Goal: Transaction & Acquisition: Book appointment/travel/reservation

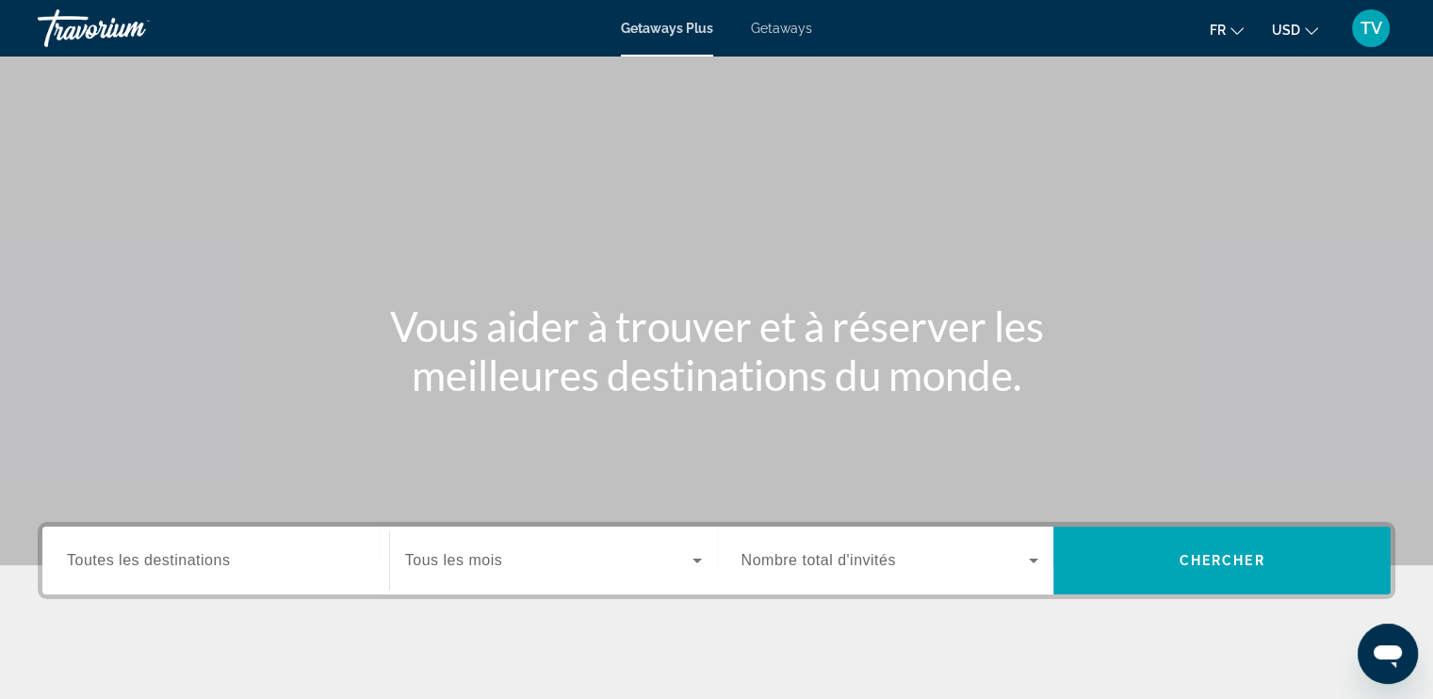
click at [789, 22] on span "Getaways" at bounding box center [781, 28] width 61 height 15
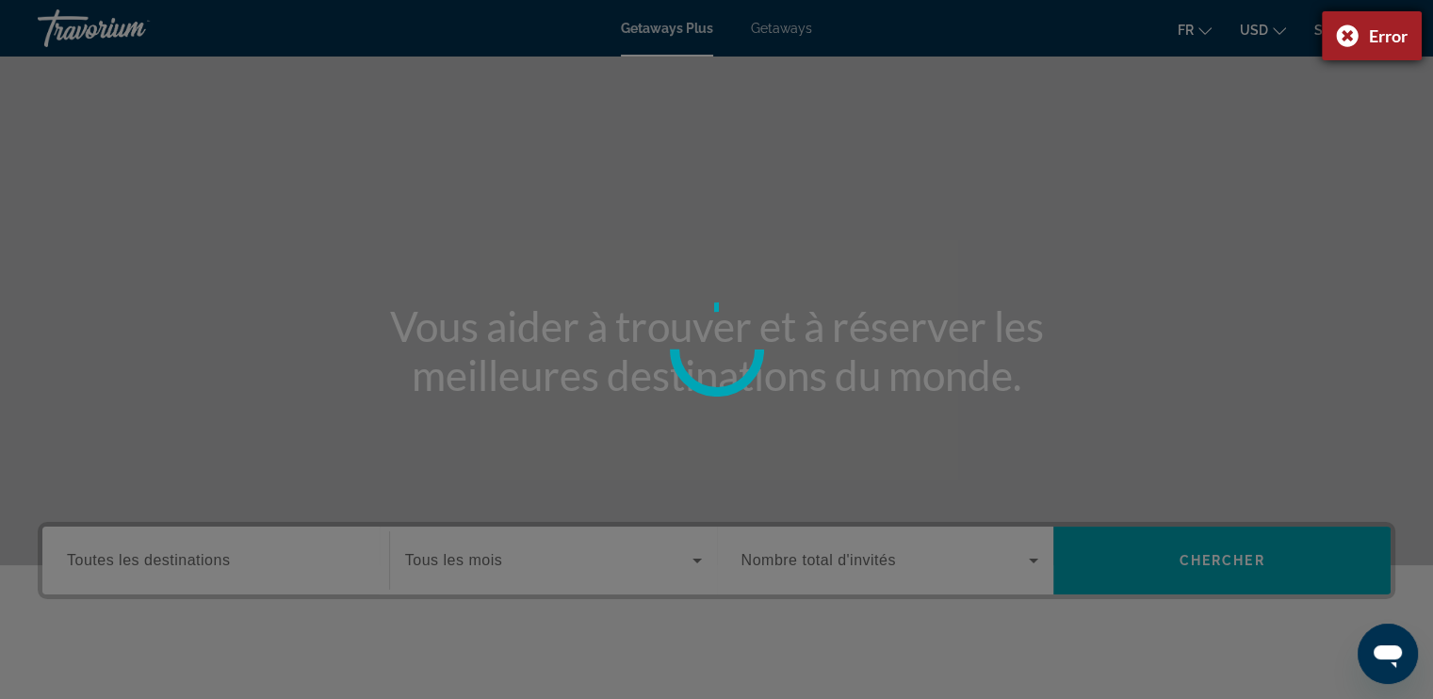
click at [1371, 37] on div "Error" at bounding box center [1388, 35] width 39 height 21
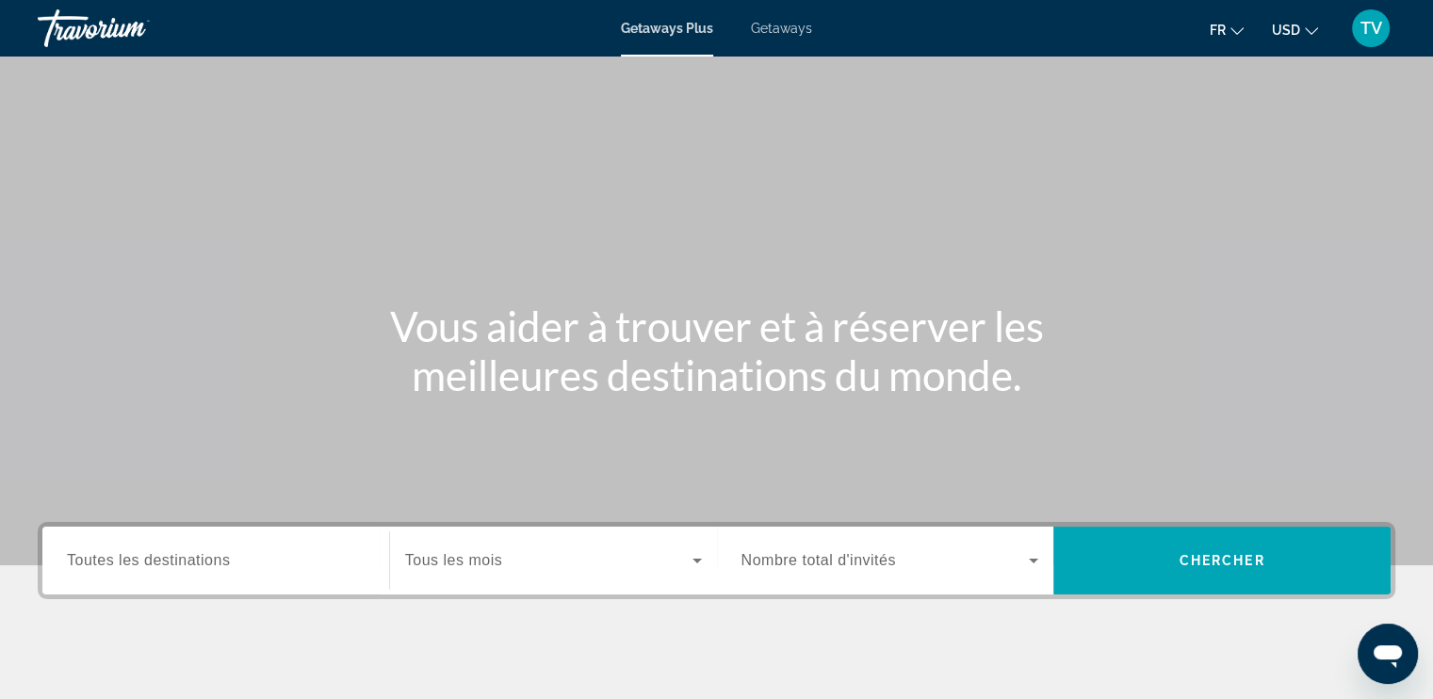
click at [799, 19] on div "Getaways Plus Getaways fr English Español Français Italiano Português русский U…" at bounding box center [716, 28] width 1433 height 49
click at [792, 24] on span "Getaways" at bounding box center [781, 28] width 61 height 15
click at [268, 550] on input "Destination Toutes les destinations" at bounding box center [216, 561] width 298 height 23
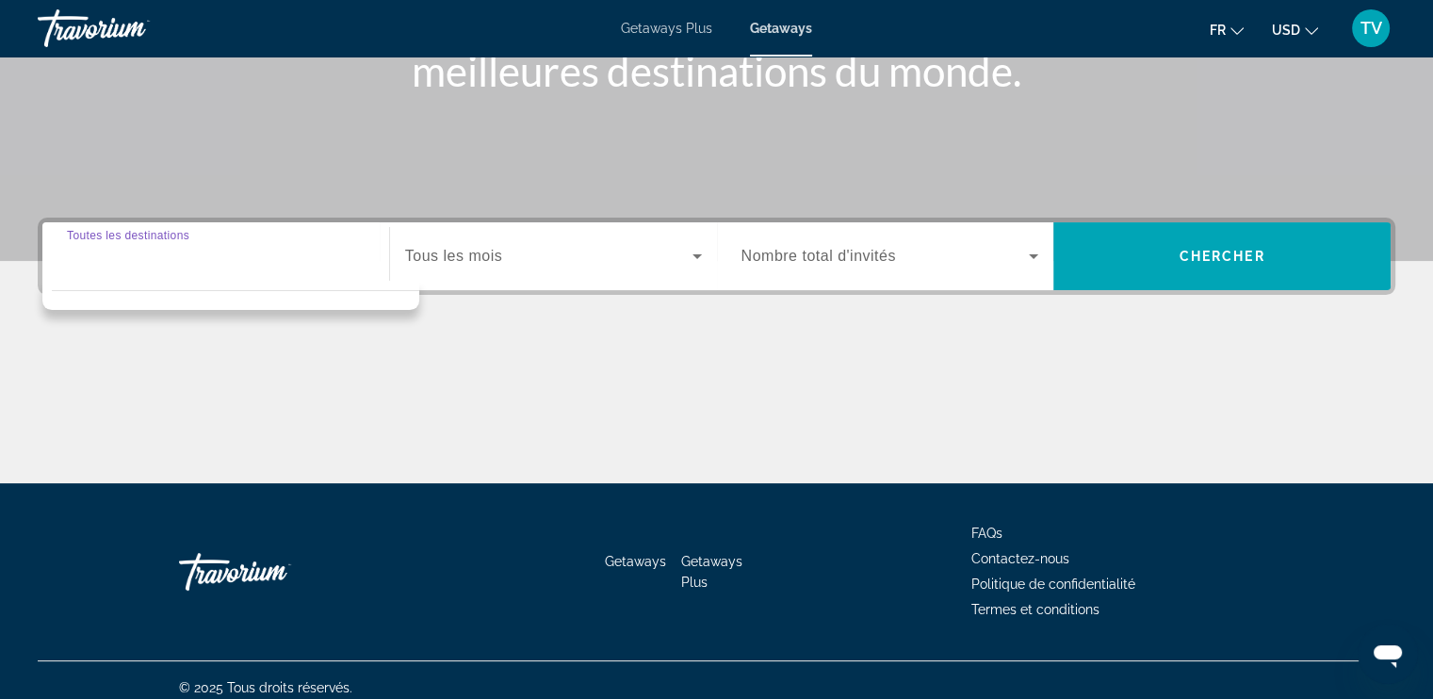
scroll to position [318, 0]
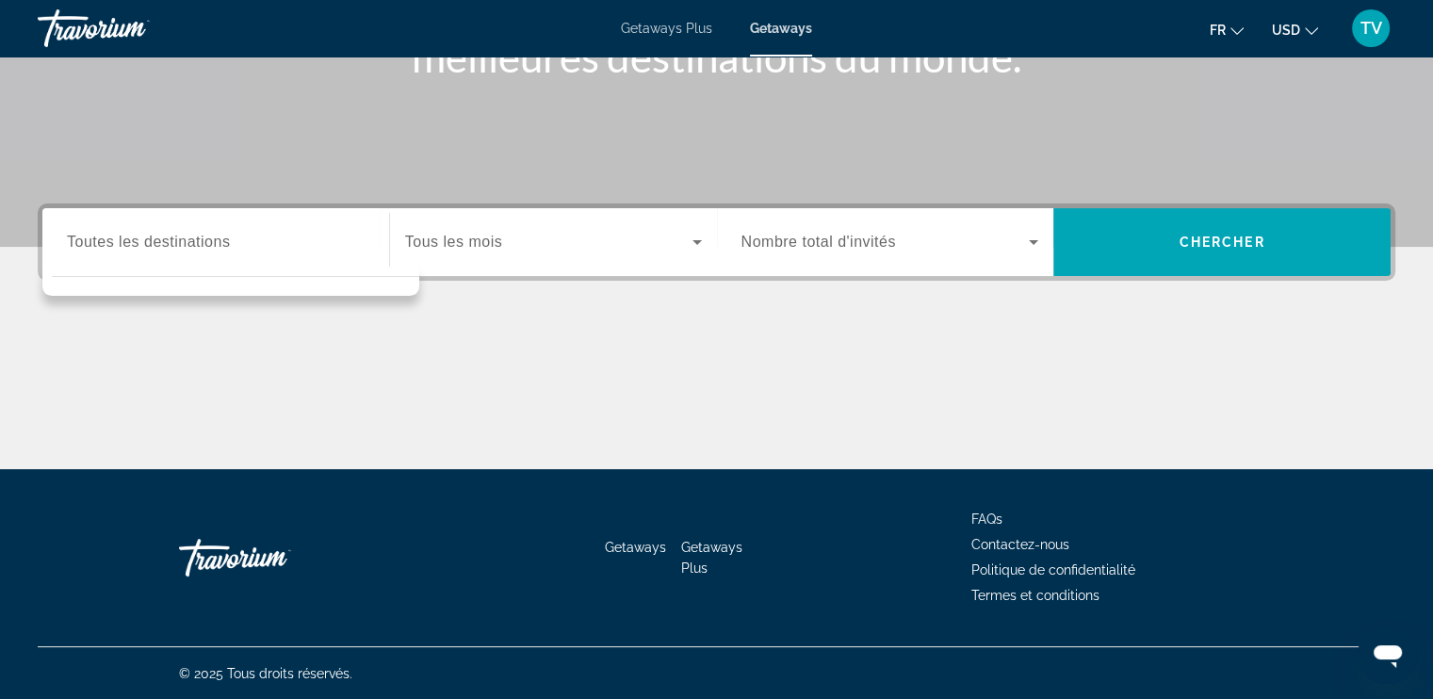
click at [505, 365] on div "Main content" at bounding box center [716, 398] width 1357 height 141
click at [258, 227] on div "Search widget" at bounding box center [216, 243] width 298 height 54
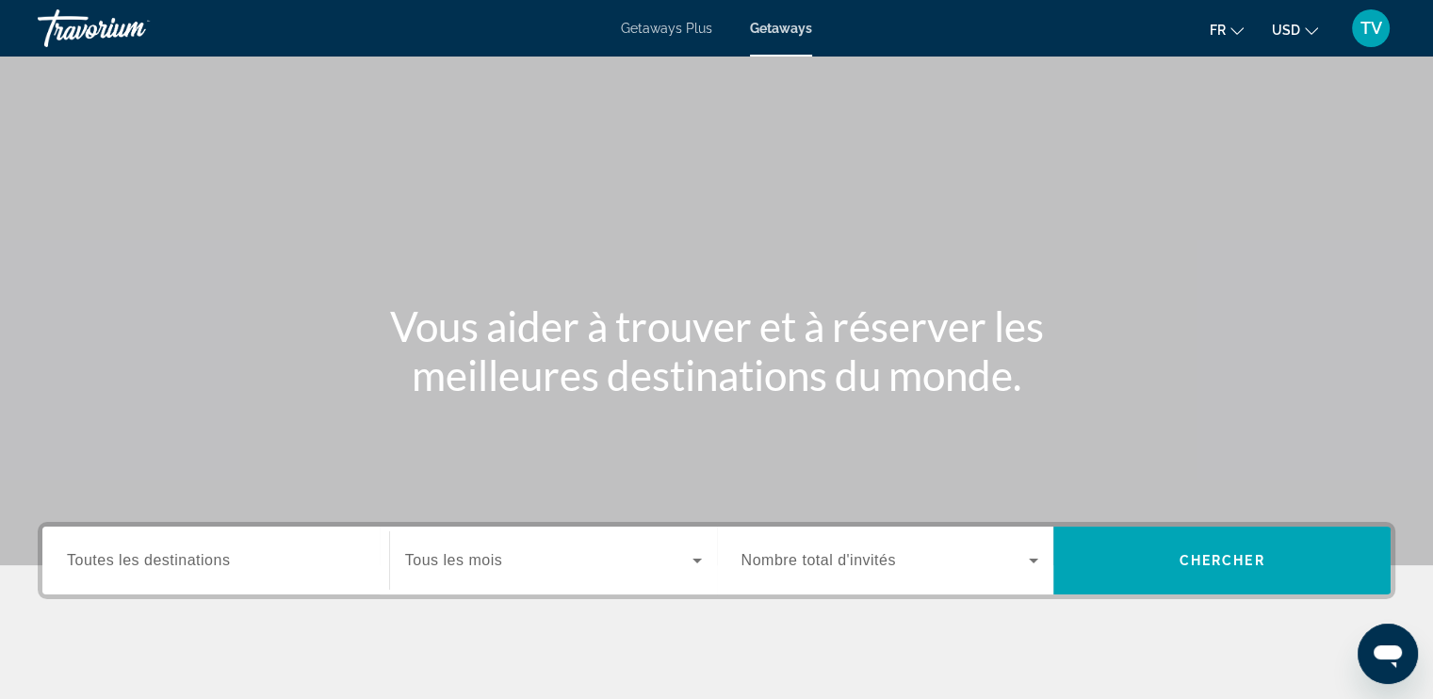
click at [209, 547] on div "Search widget" at bounding box center [216, 561] width 298 height 54
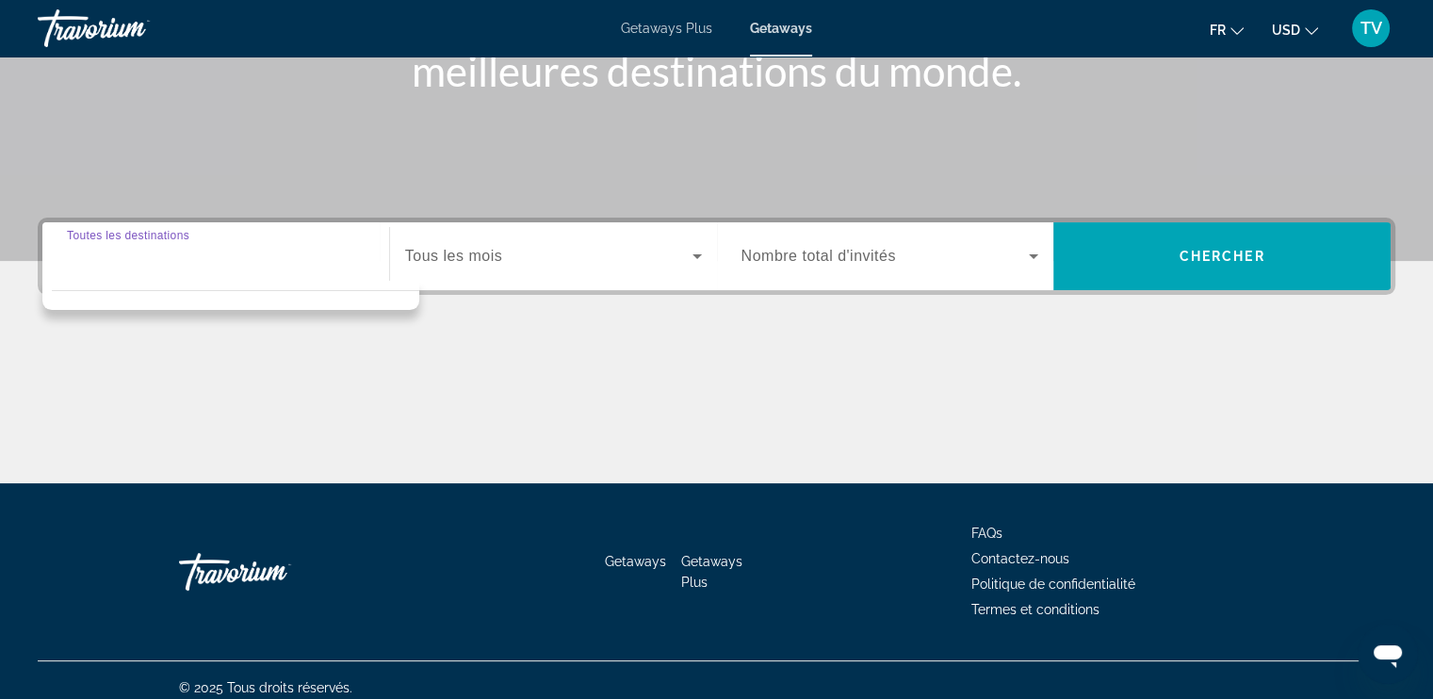
scroll to position [318, 0]
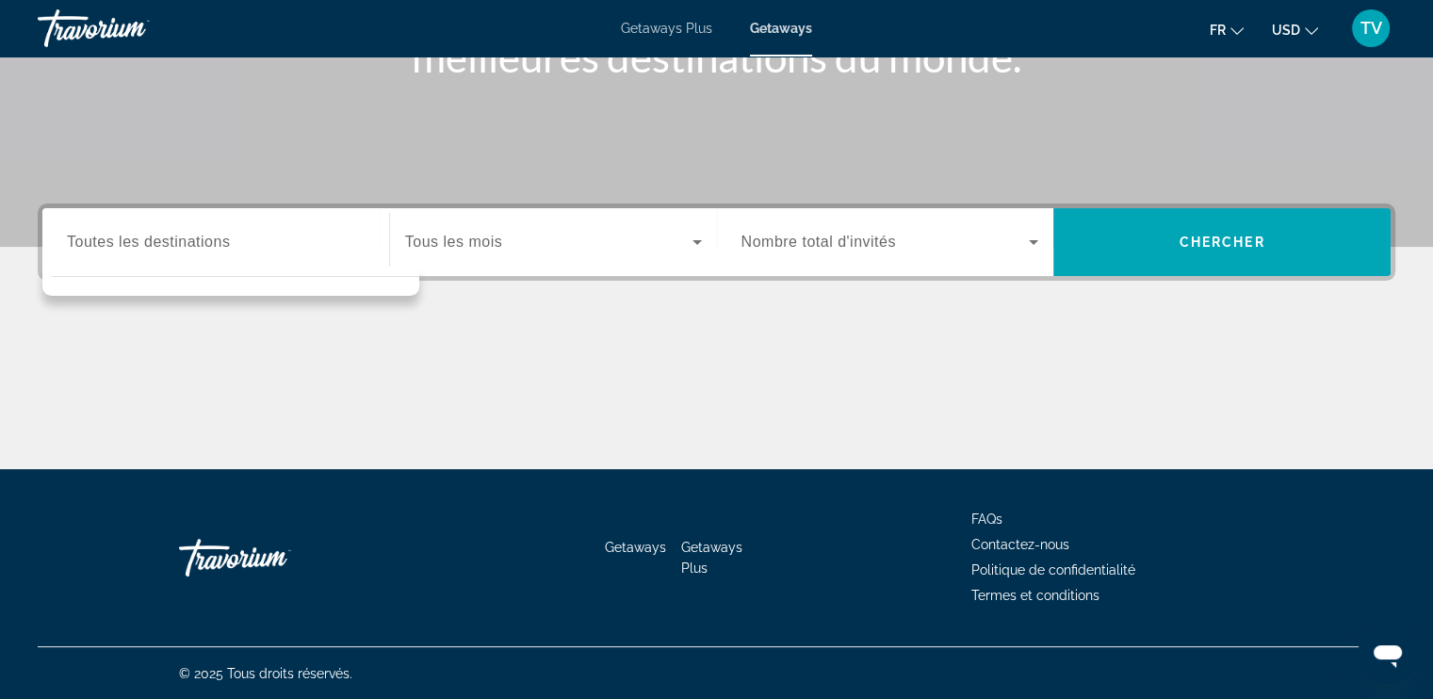
click at [459, 238] on span "Tous les mois" at bounding box center [453, 242] width 97 height 16
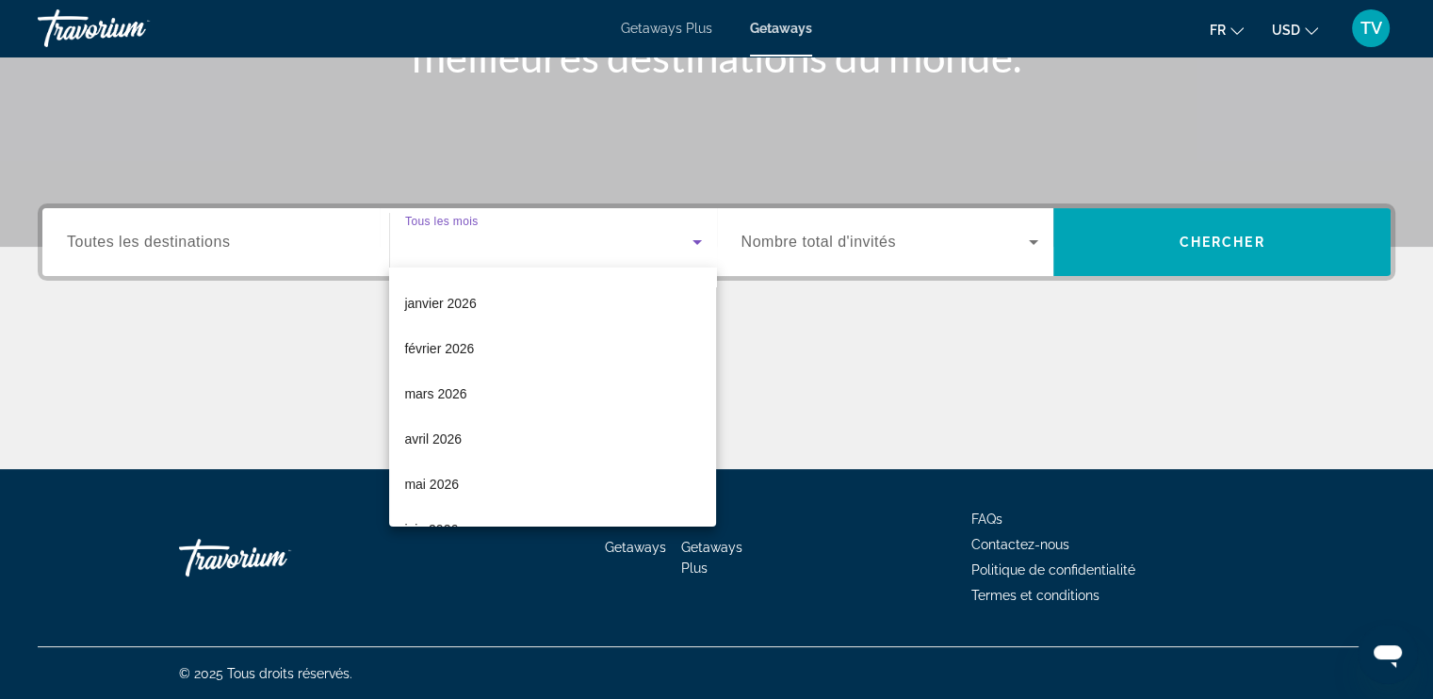
scroll to position [222, 0]
click at [269, 244] on div at bounding box center [716, 349] width 1433 height 699
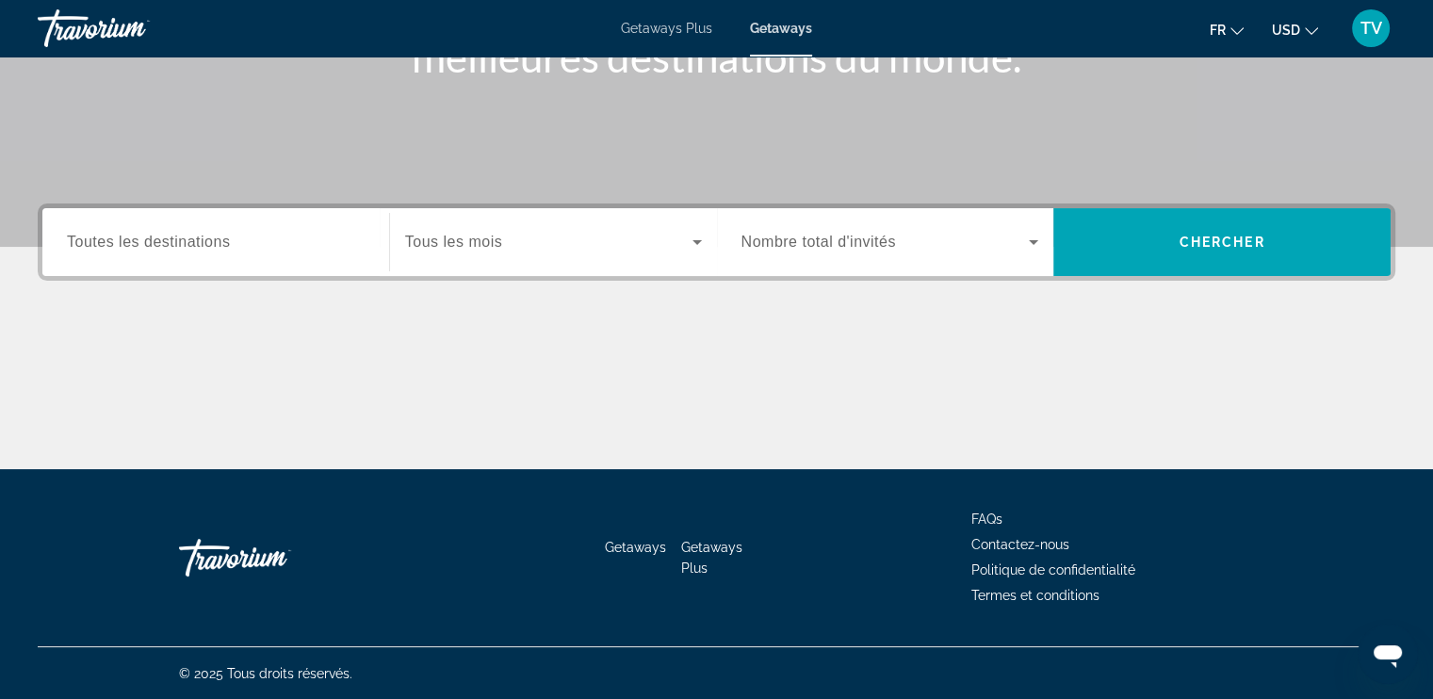
click at [667, 16] on div "Getaways Plus Getaways fr English Español Français Italiano Português русский U…" at bounding box center [716, 28] width 1433 height 49
click at [646, 29] on span "Getaways Plus" at bounding box center [666, 28] width 91 height 15
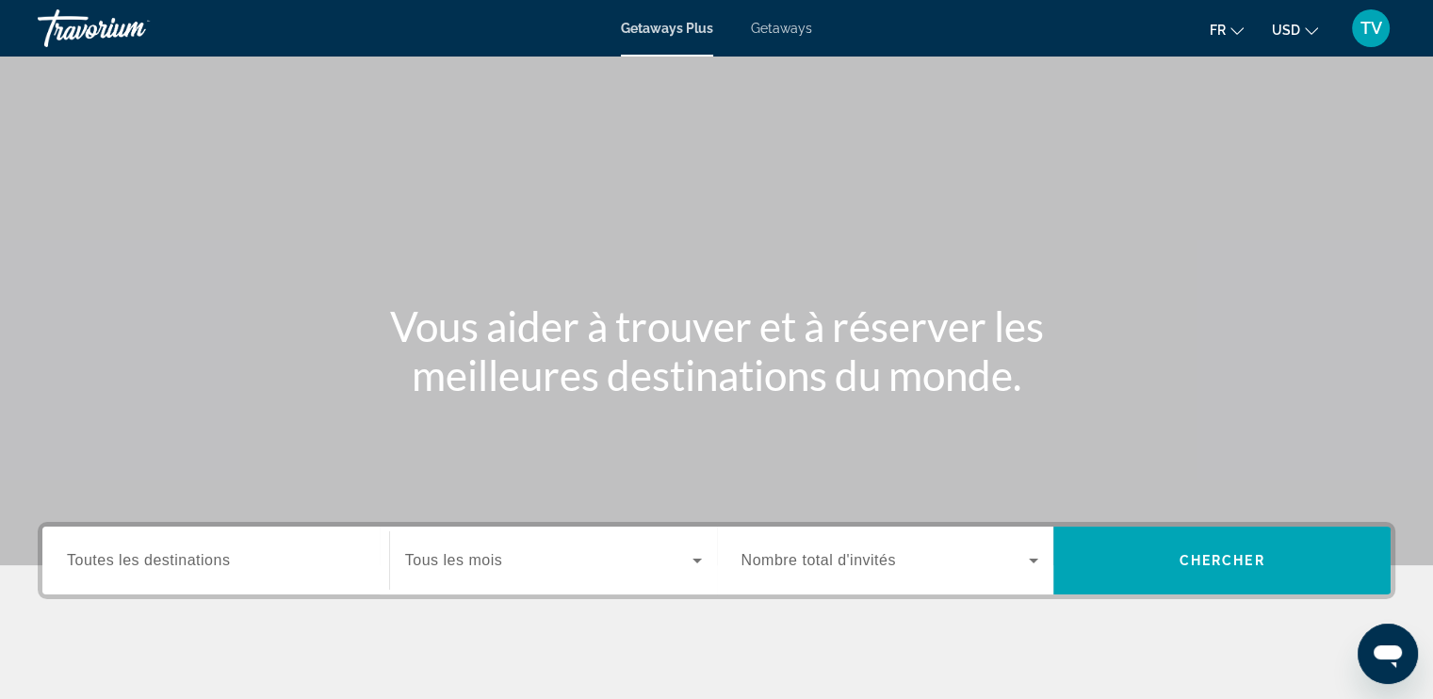
click at [191, 560] on span "Toutes les destinations" at bounding box center [148, 560] width 163 height 16
click at [191, 560] on input "Destination Toutes les destinations" at bounding box center [216, 561] width 298 height 23
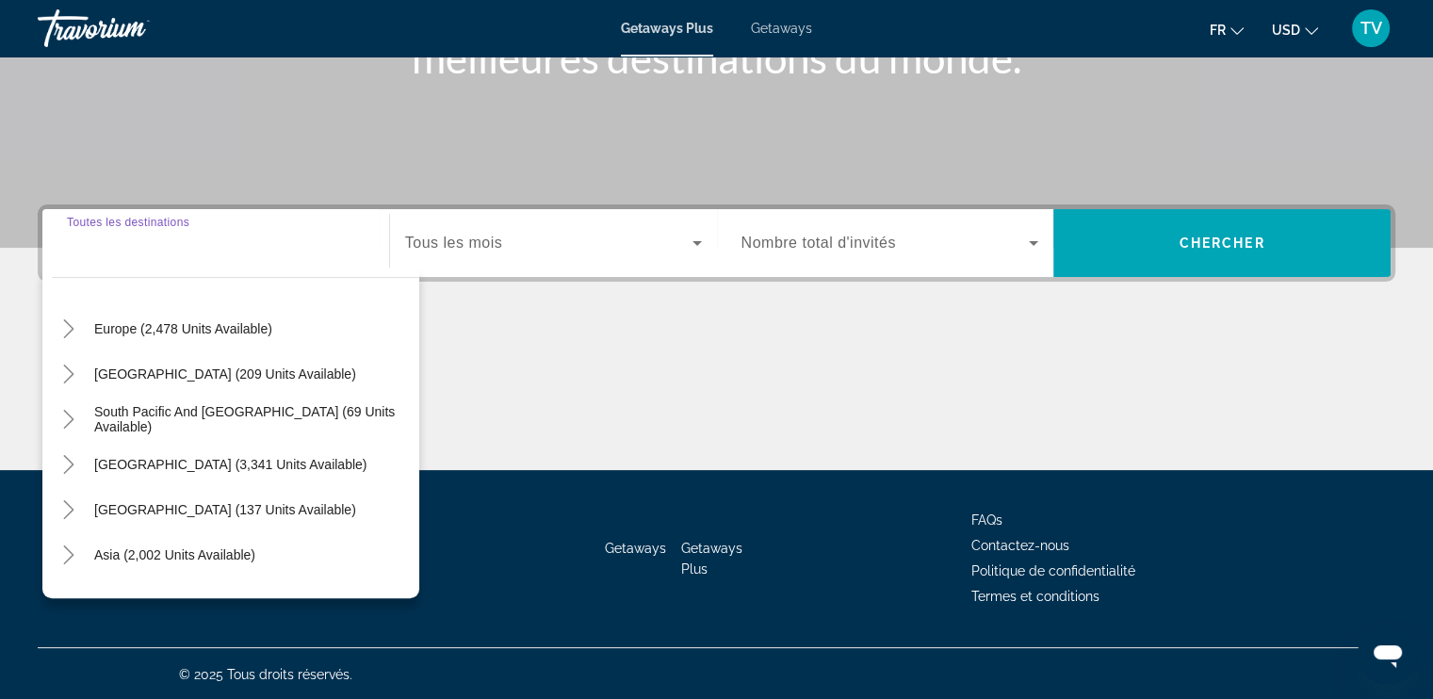
scroll to position [318, 0]
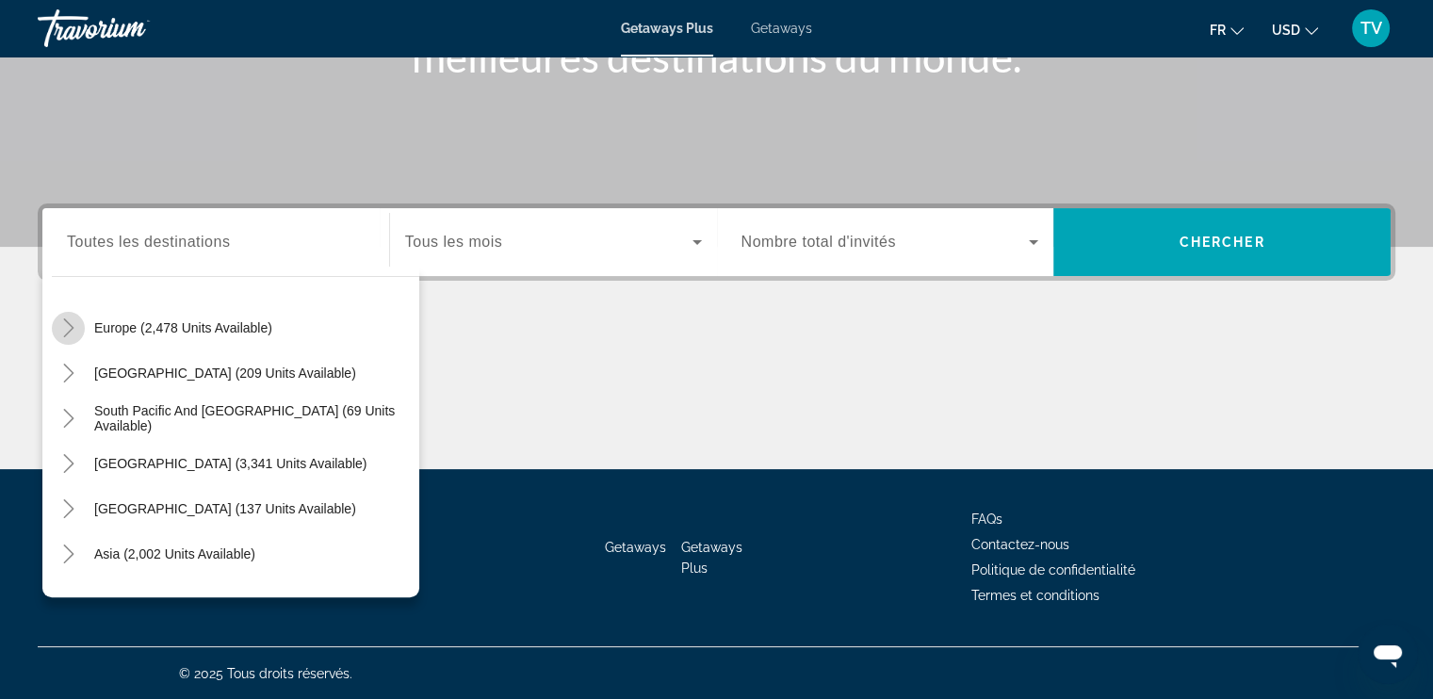
click at [62, 320] on icon "Toggle Europe (2,478 units available)" at bounding box center [68, 327] width 19 height 19
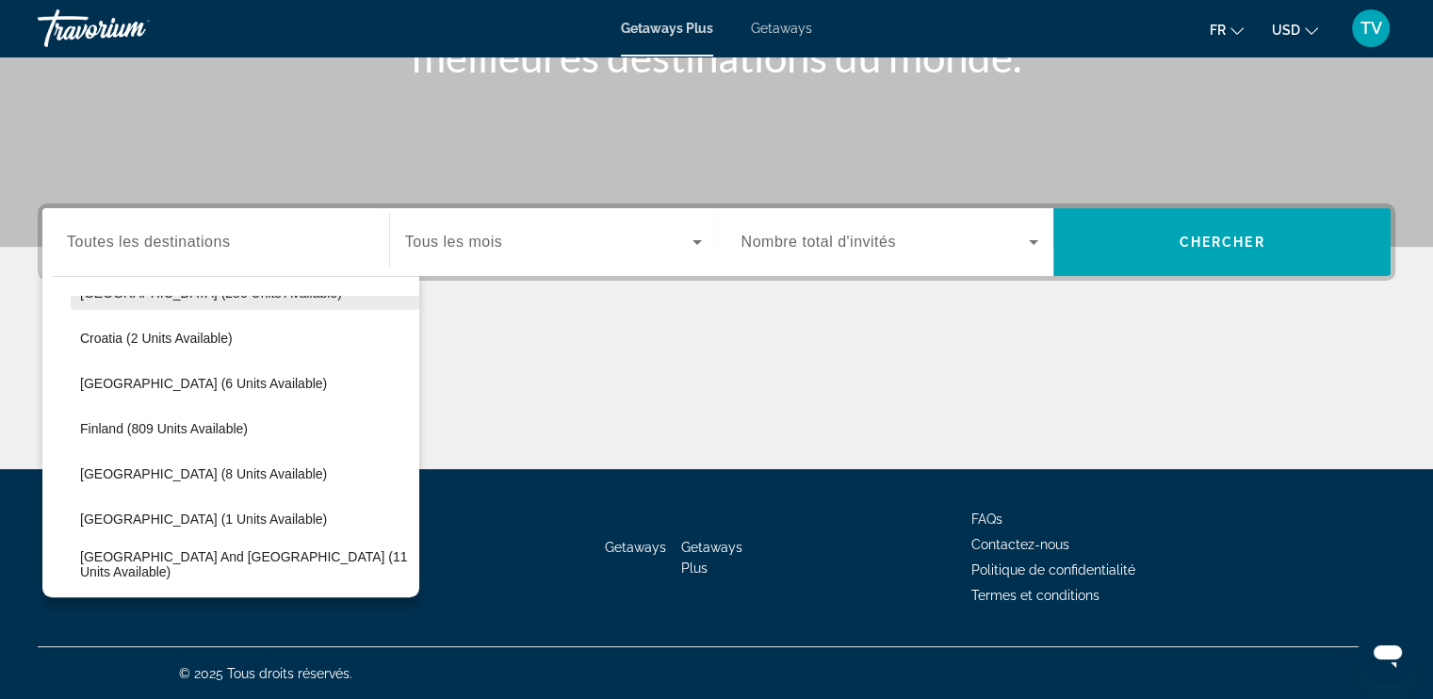
scroll to position [352, 0]
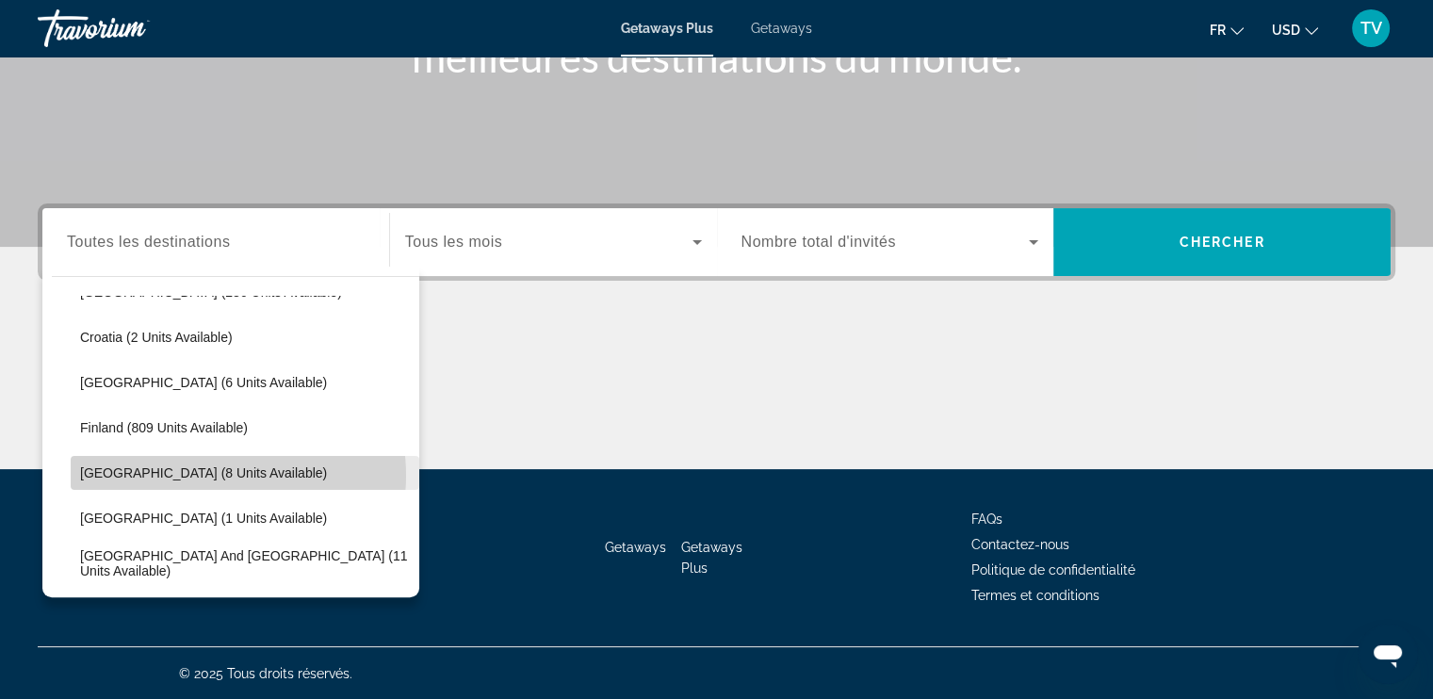
click at [214, 474] on span "France (8 units available)" at bounding box center [203, 472] width 247 height 15
type input "**********"
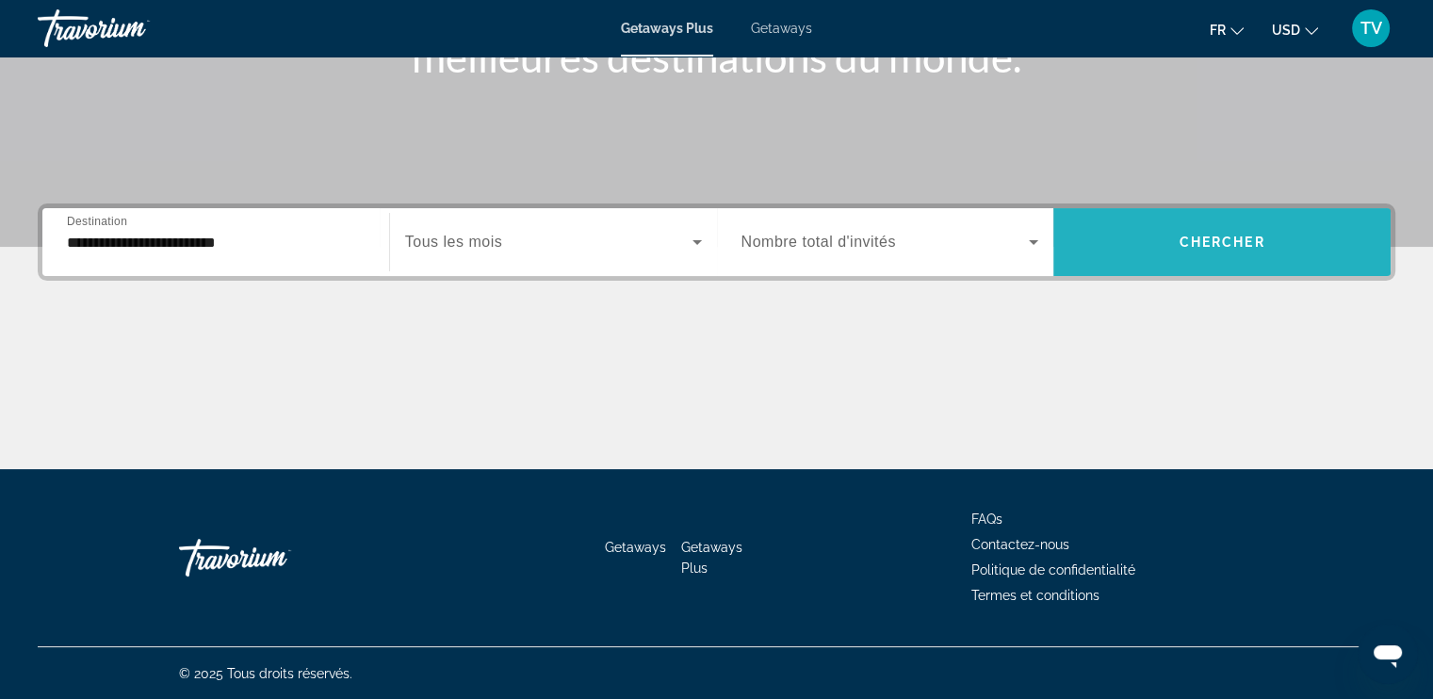
click at [1241, 243] on span "Chercher" at bounding box center [1222, 242] width 86 height 15
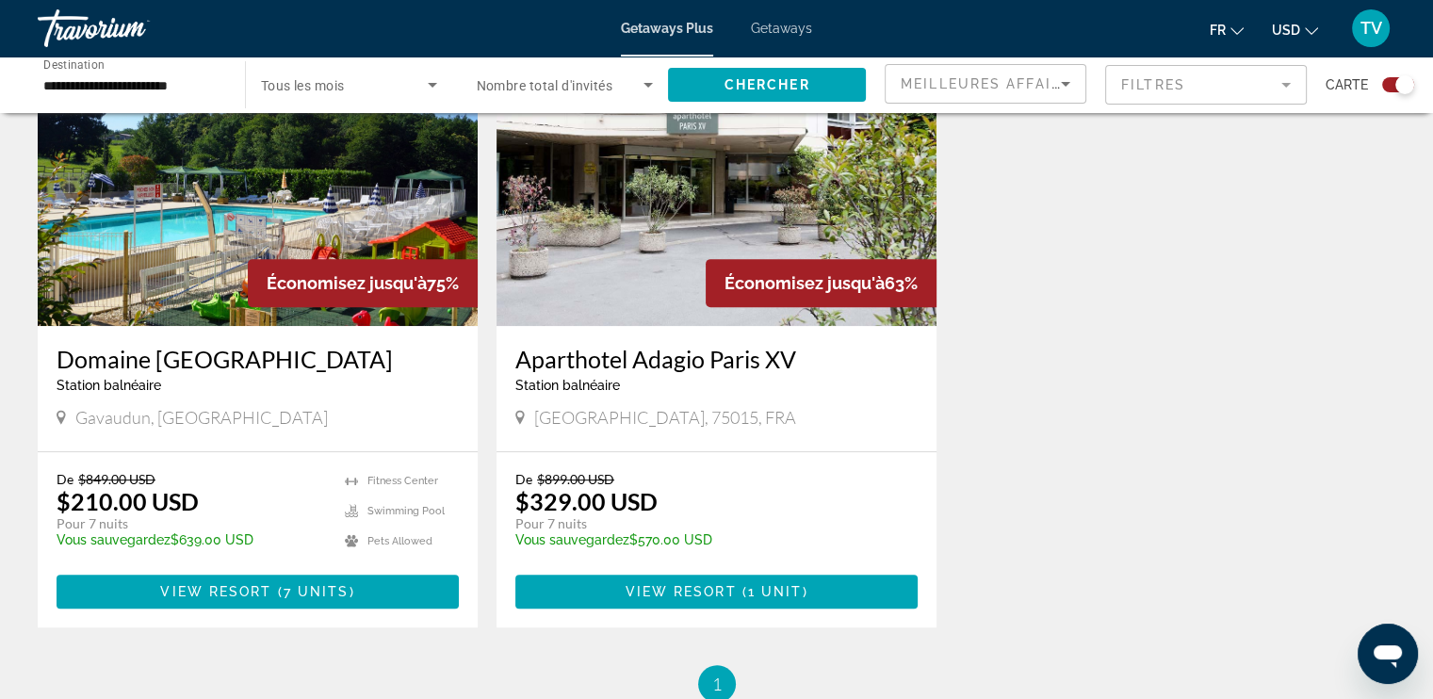
scroll to position [749, 0]
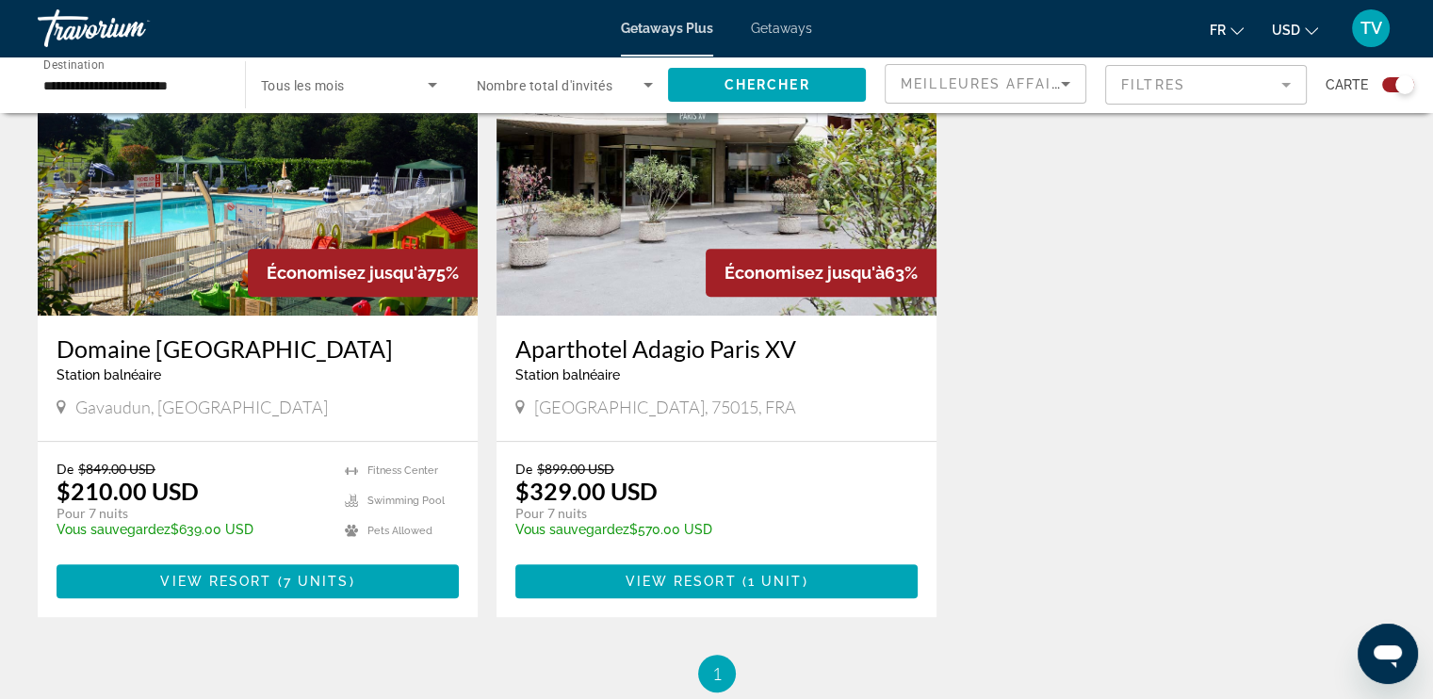
click at [295, 251] on div "Économisez jusqu'à 75%" at bounding box center [363, 273] width 230 height 48
click at [202, 175] on img "Main content" at bounding box center [258, 164] width 440 height 301
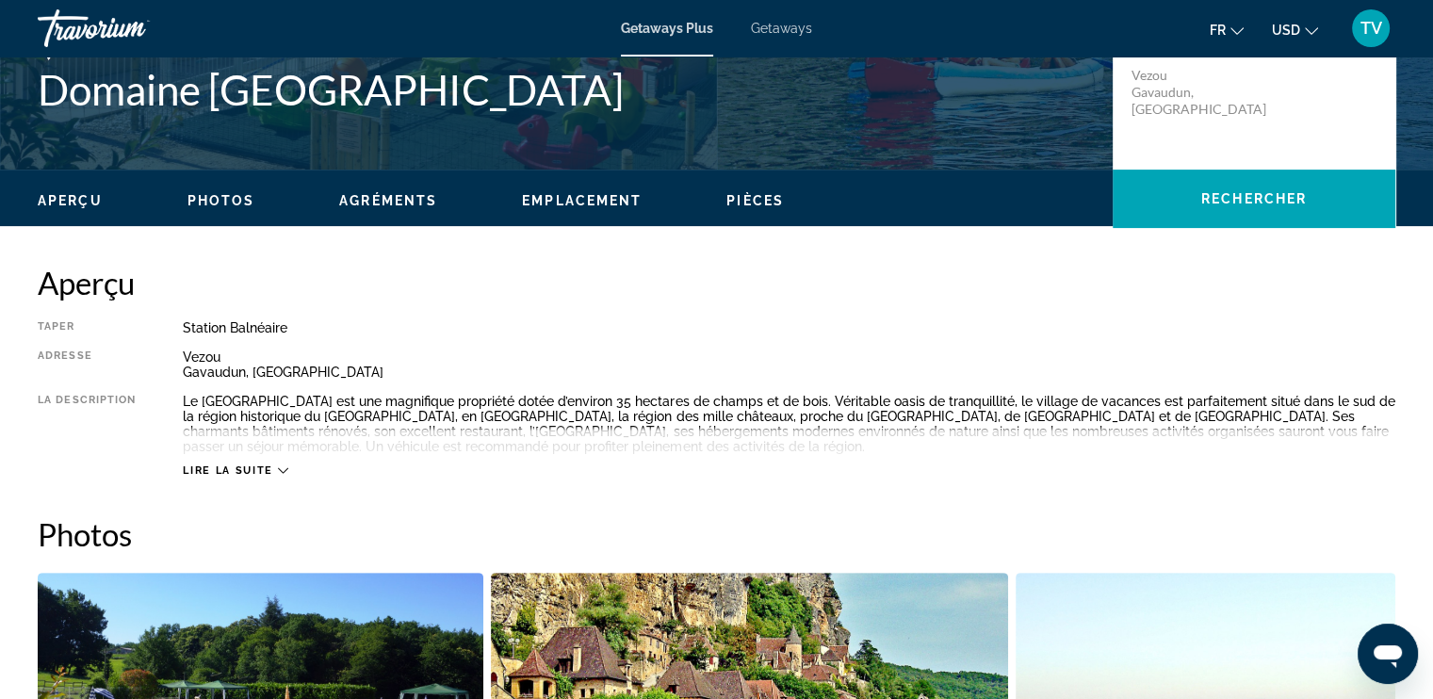
scroll to position [460, 0]
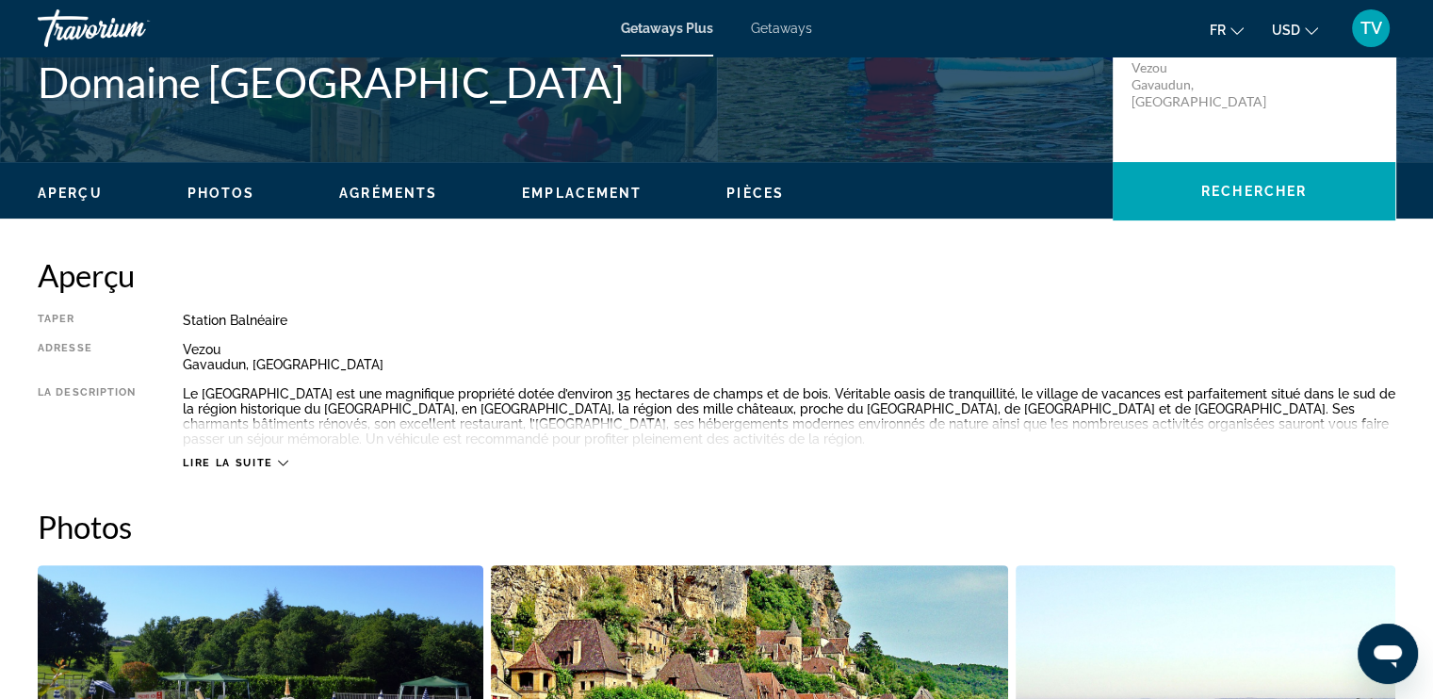
click at [246, 457] on span "Lire la suite" at bounding box center [227, 463] width 89 height 12
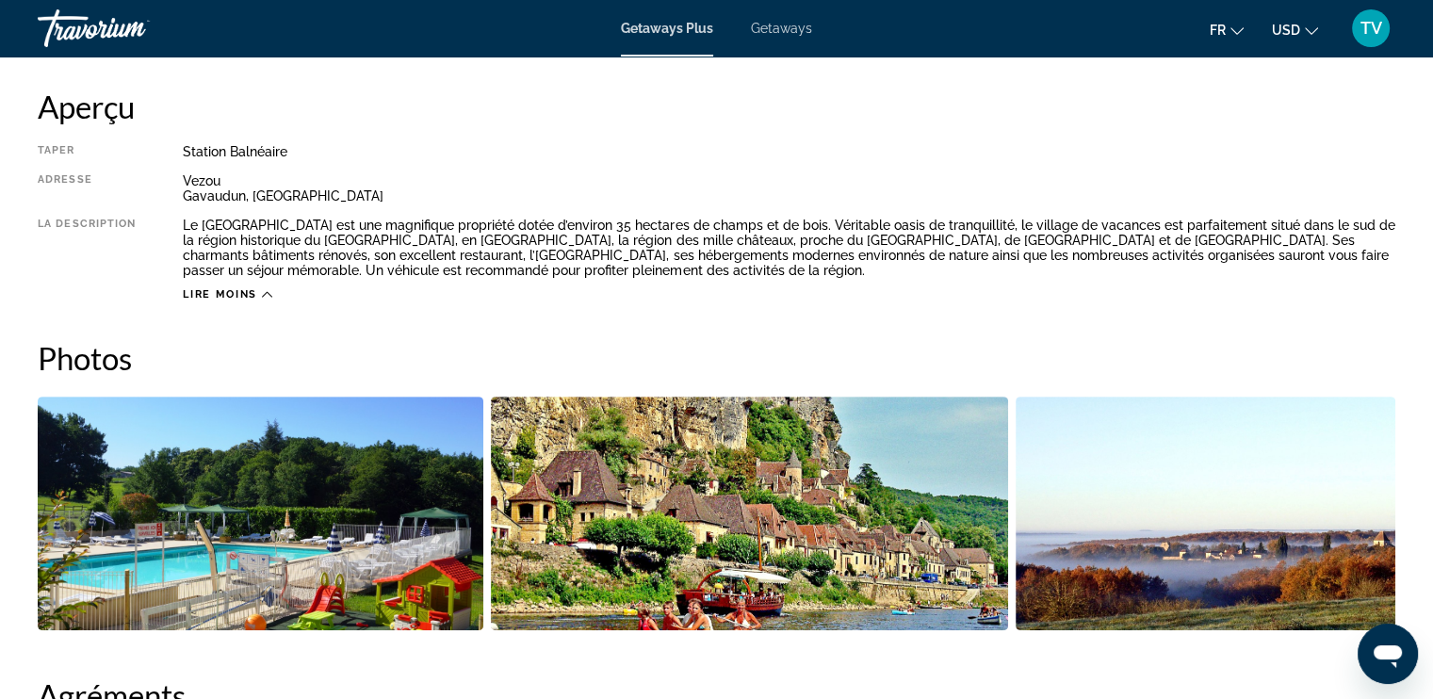
scroll to position [565, 0]
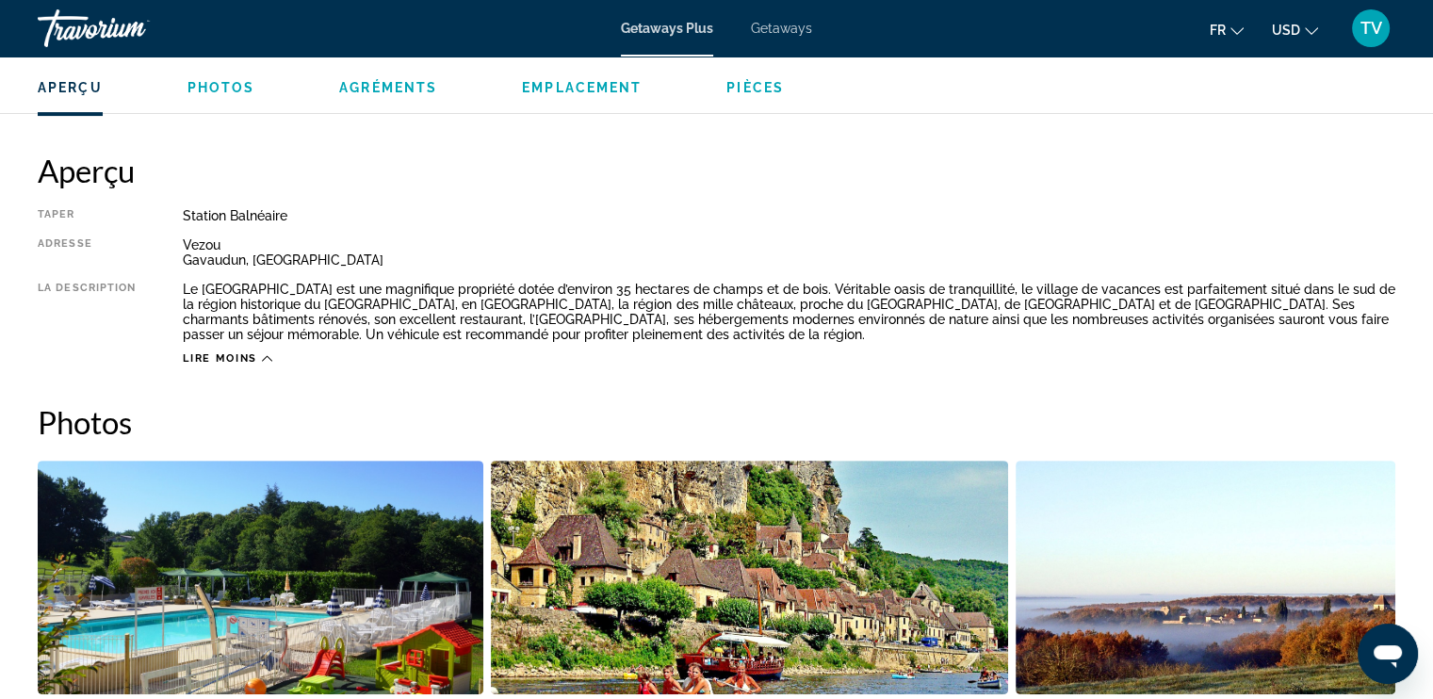
click at [780, 27] on span "Getaways" at bounding box center [781, 28] width 61 height 15
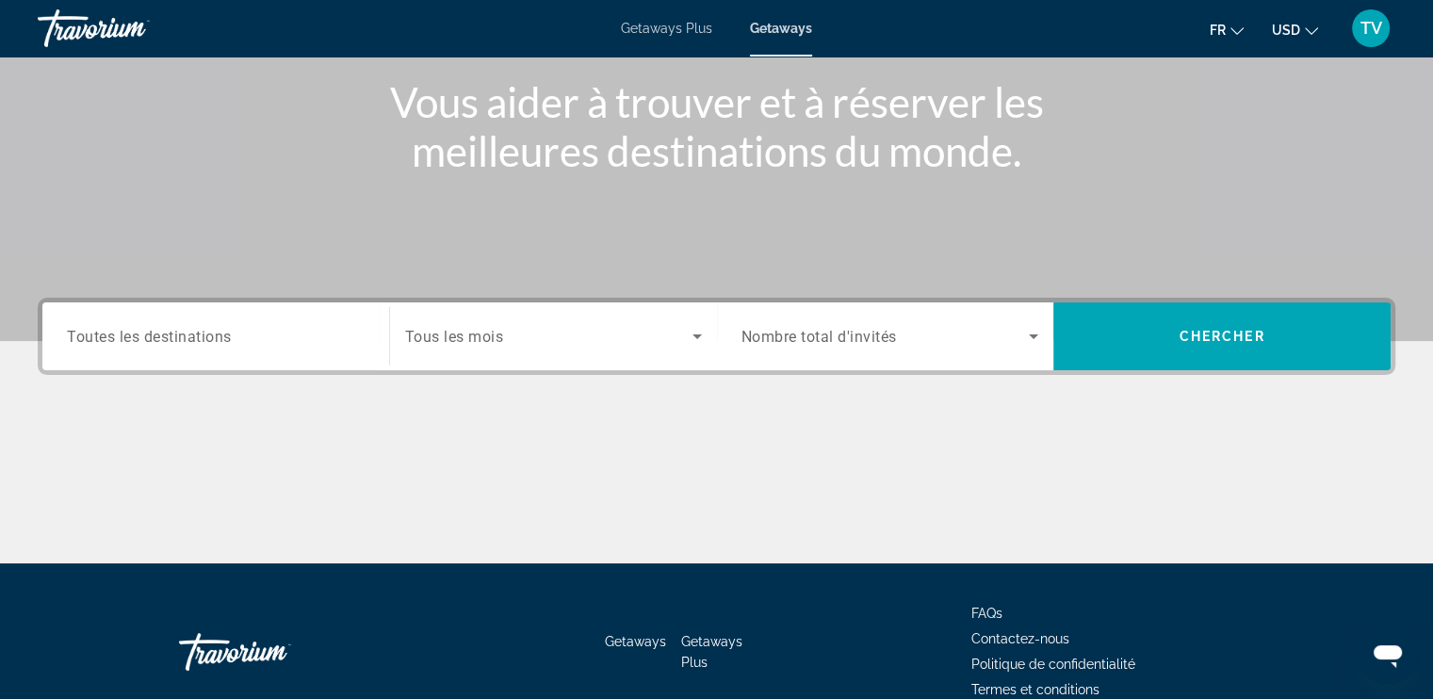
click at [189, 335] on span "Toutes les destinations" at bounding box center [149, 336] width 165 height 18
click at [189, 335] on input "Destination Toutes les destinations" at bounding box center [216, 337] width 298 height 23
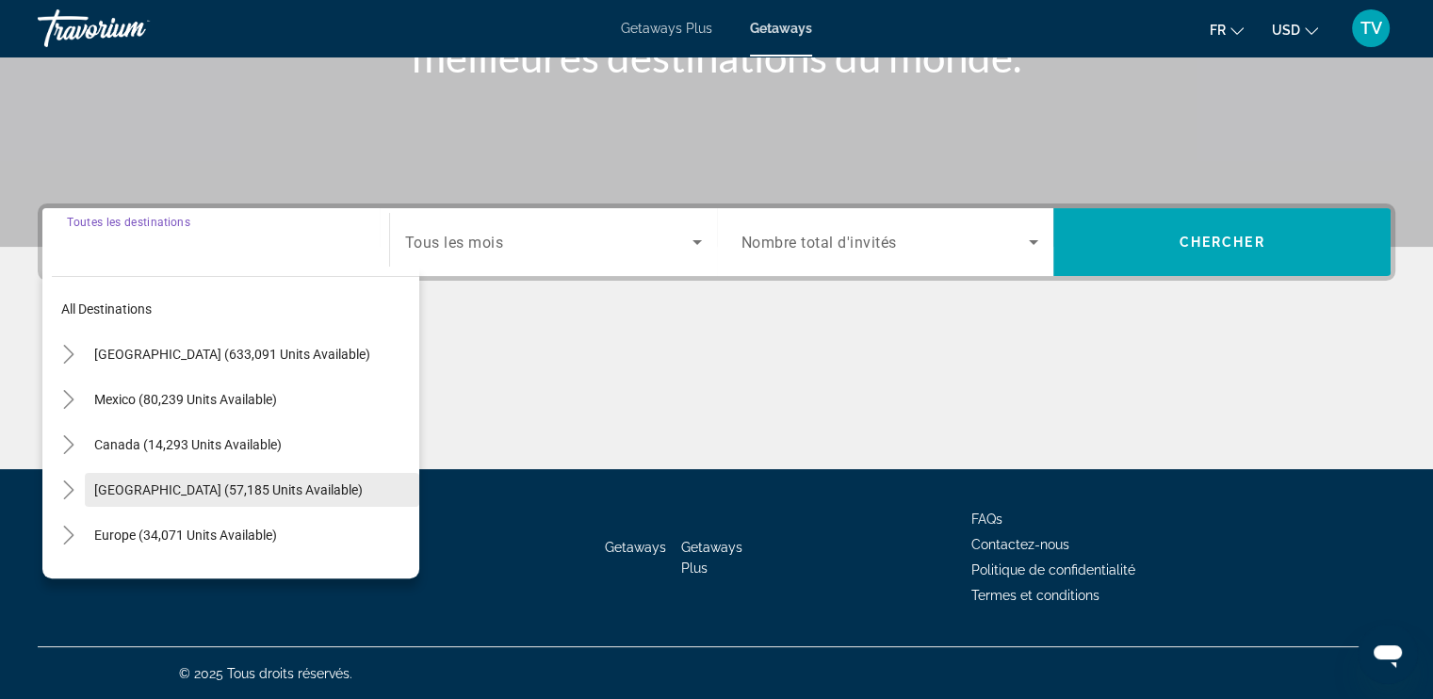
scroll to position [56, 0]
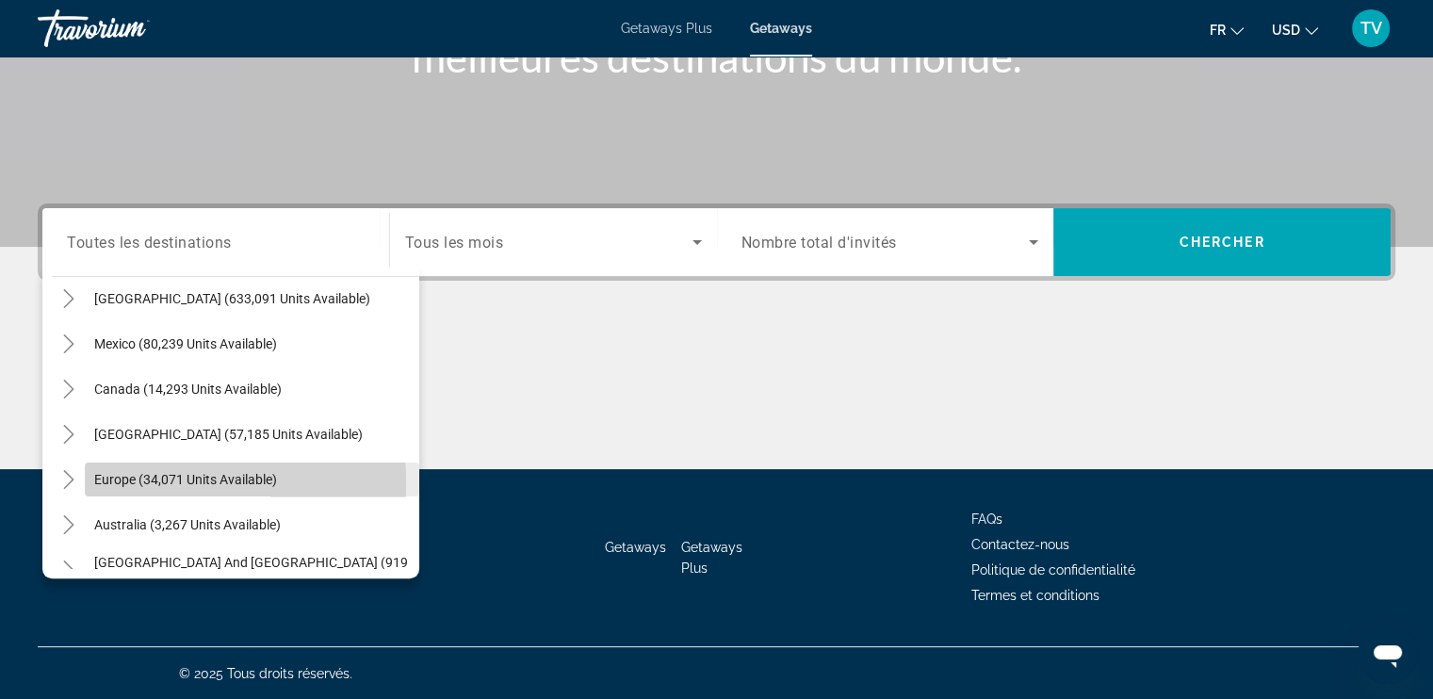
click at [98, 482] on span "Europe (34,071 units available)" at bounding box center [185, 479] width 183 height 15
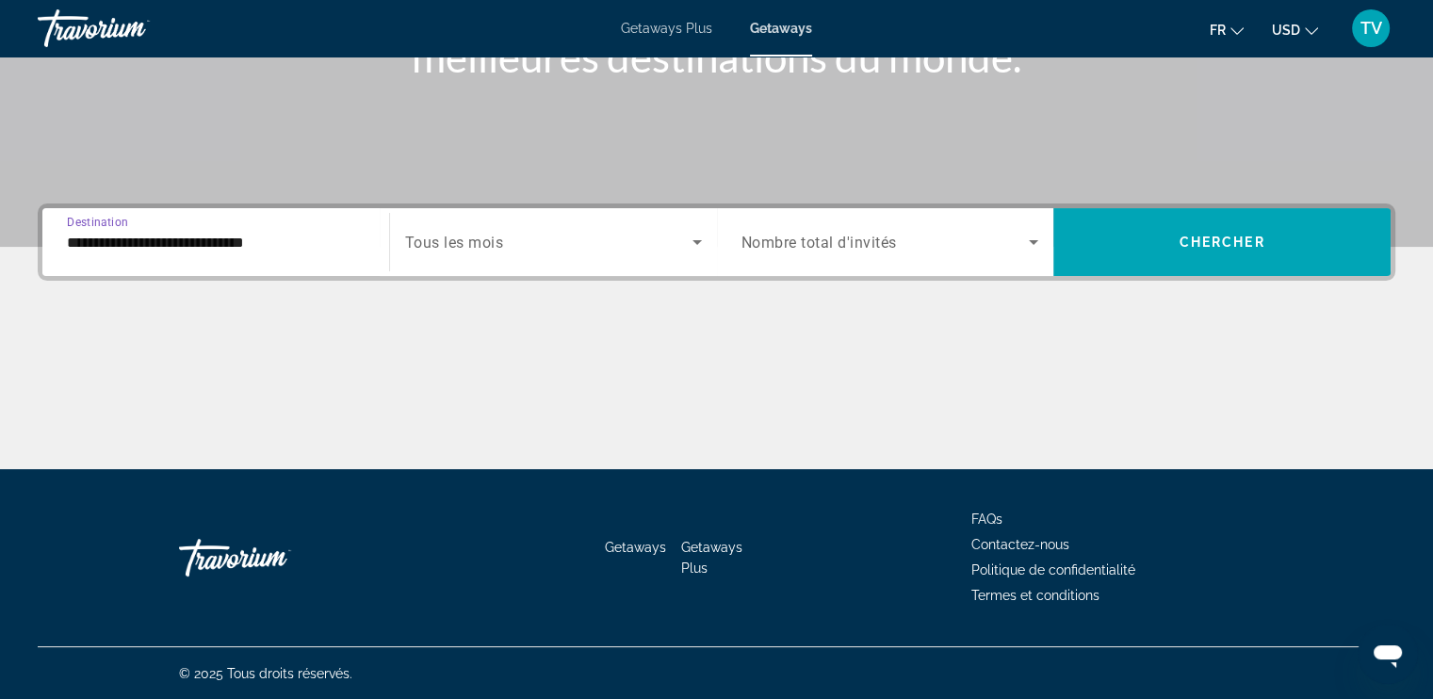
click at [106, 251] on input "**********" at bounding box center [216, 243] width 298 height 23
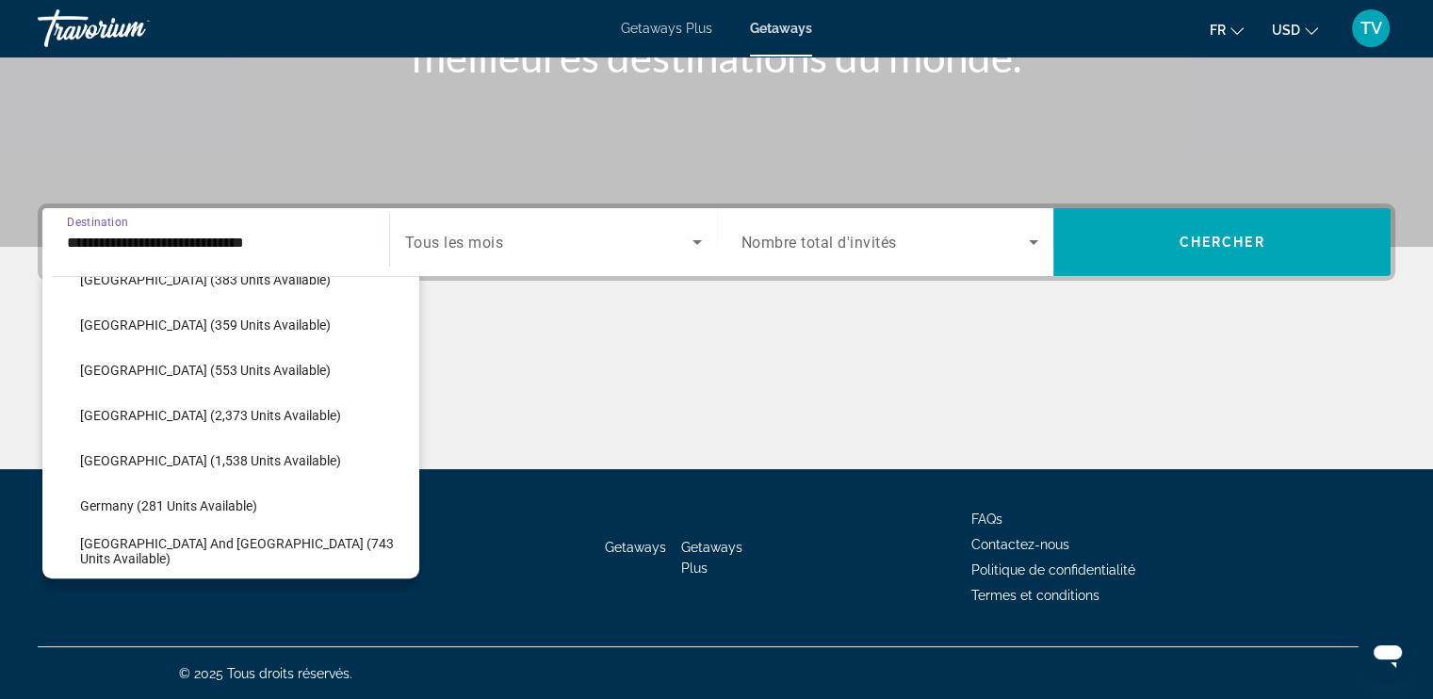
scroll to position [404, 0]
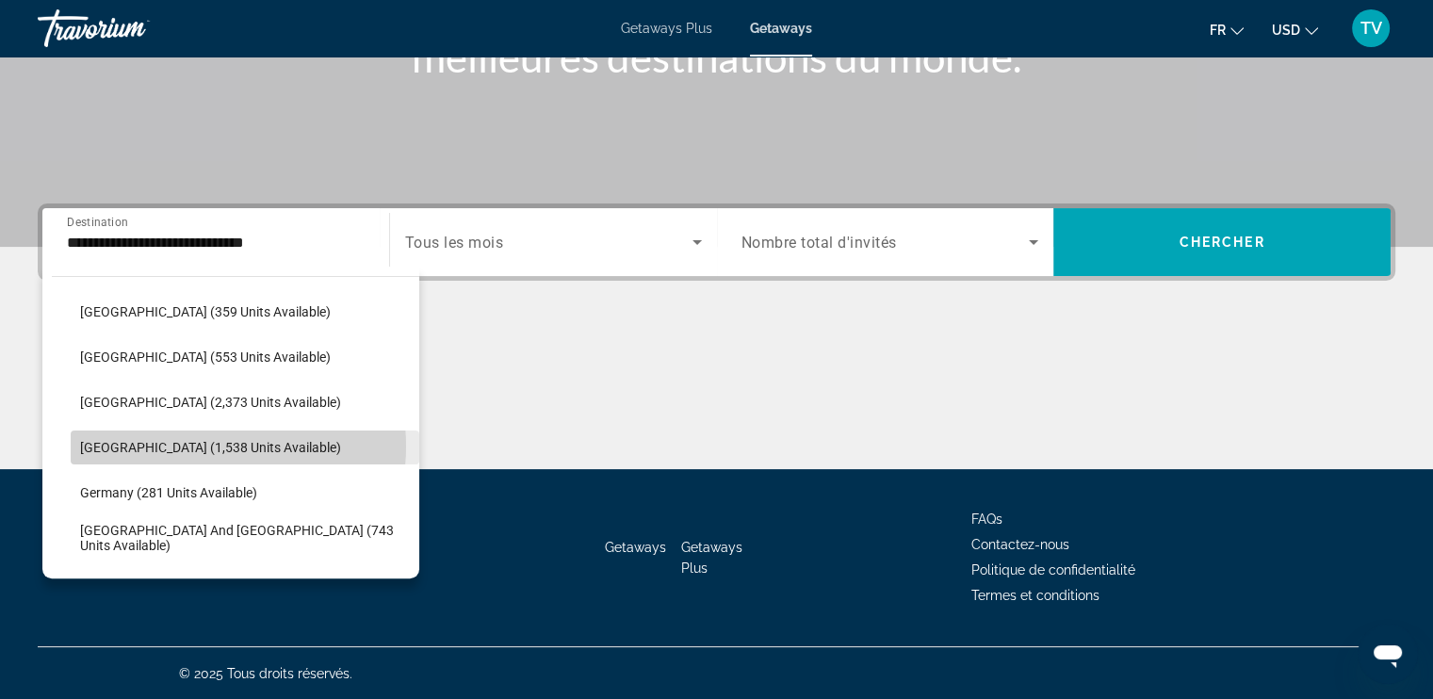
click at [206, 445] on span "France (1,538 units available)" at bounding box center [210, 447] width 261 height 15
type input "**********"
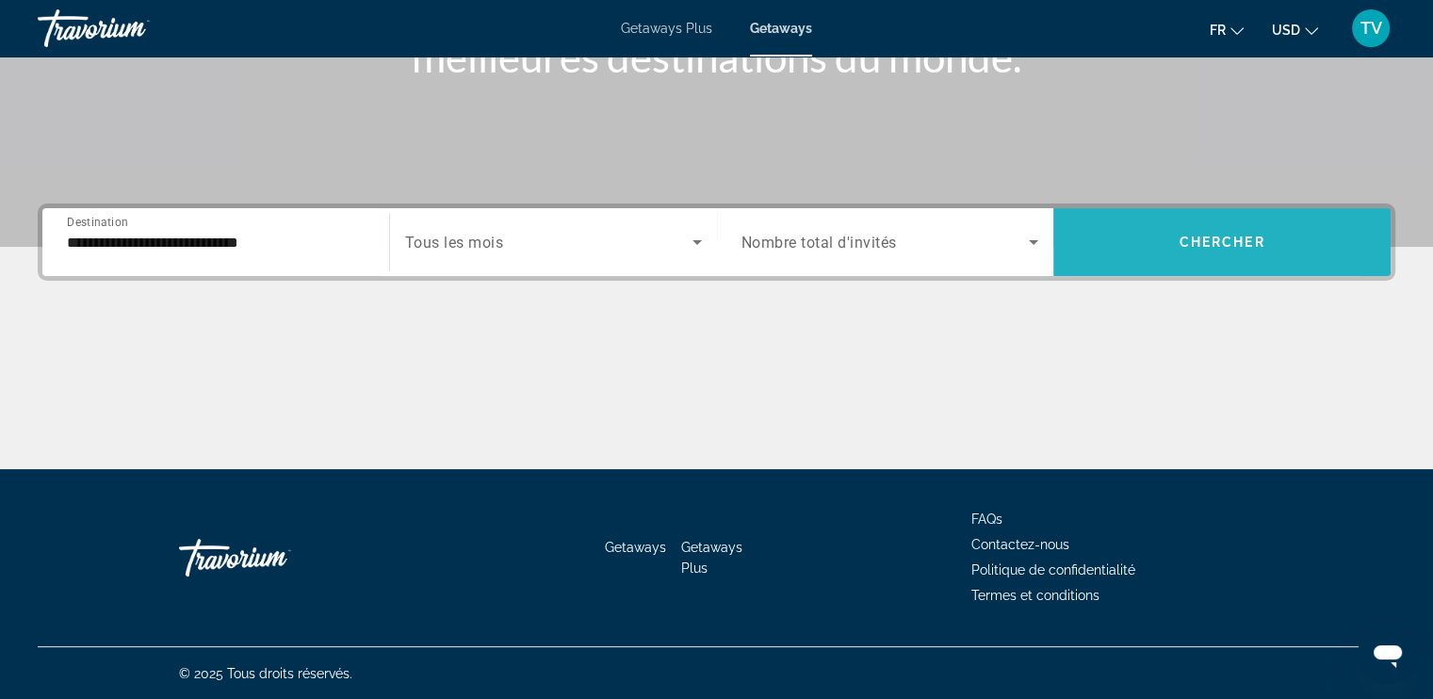
click at [1137, 244] on span "Search widget" at bounding box center [1221, 241] width 337 height 45
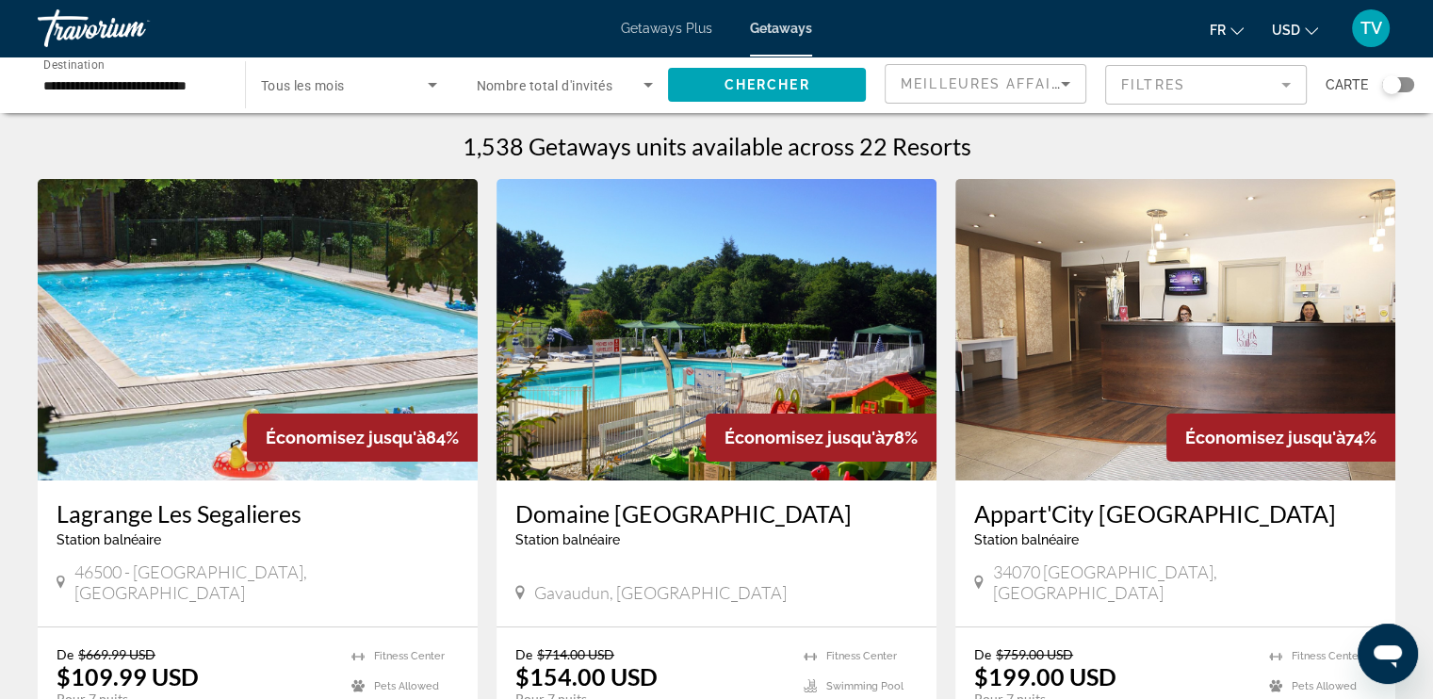
click at [286, 369] on img "Main content" at bounding box center [258, 329] width 440 height 301
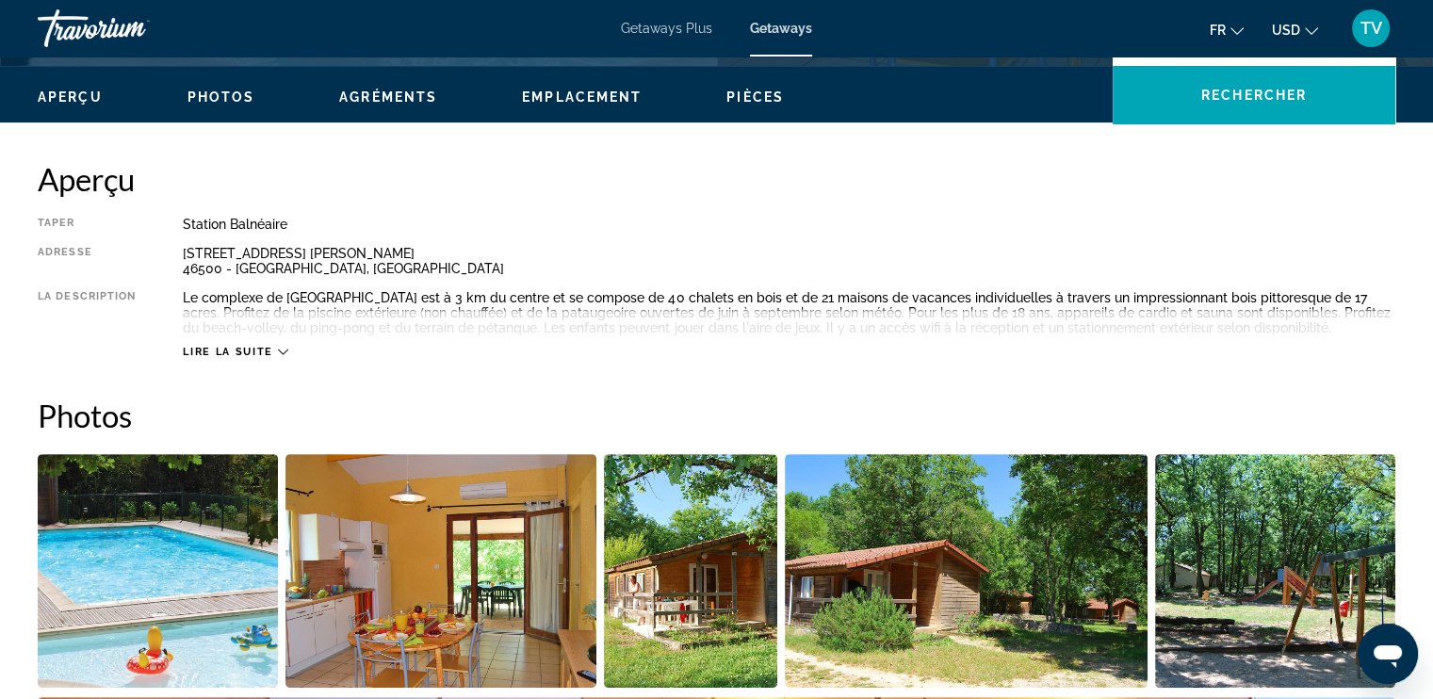
scroll to position [557, 0]
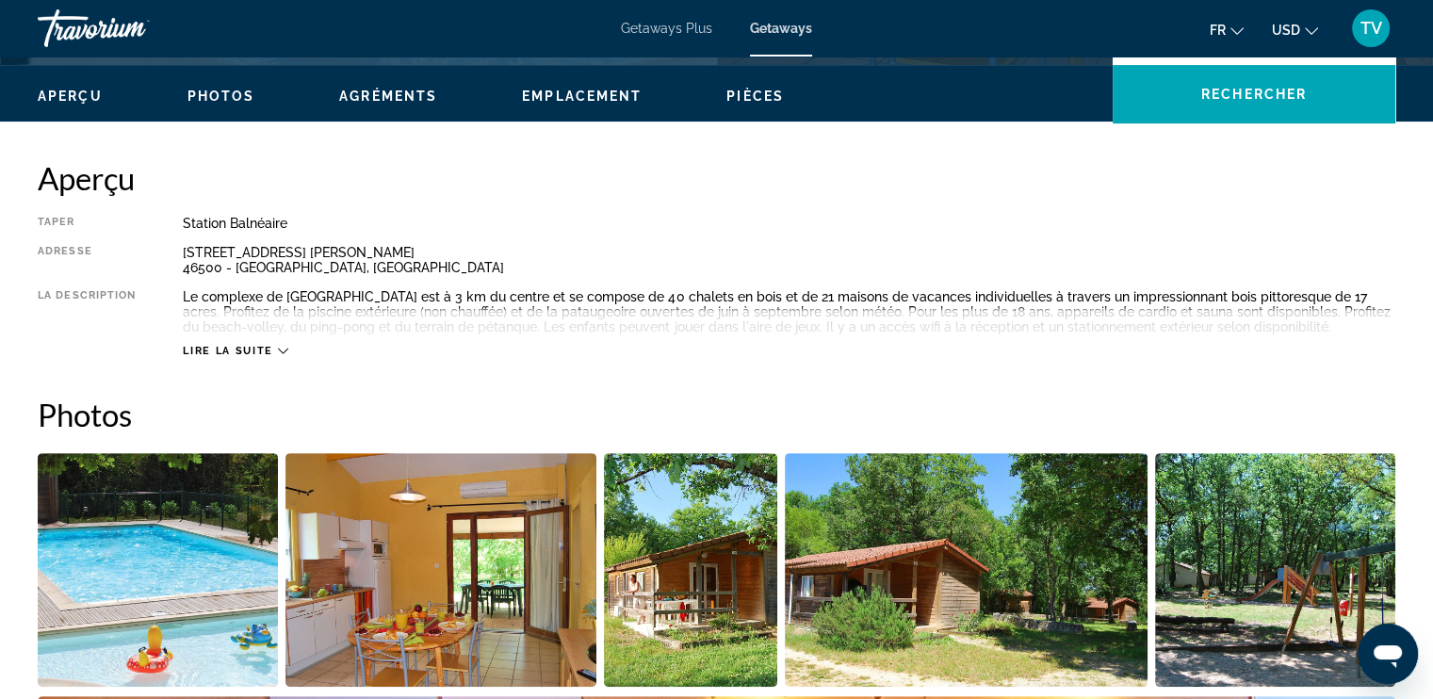
click at [227, 347] on span "Lire la suite" at bounding box center [227, 351] width 89 height 12
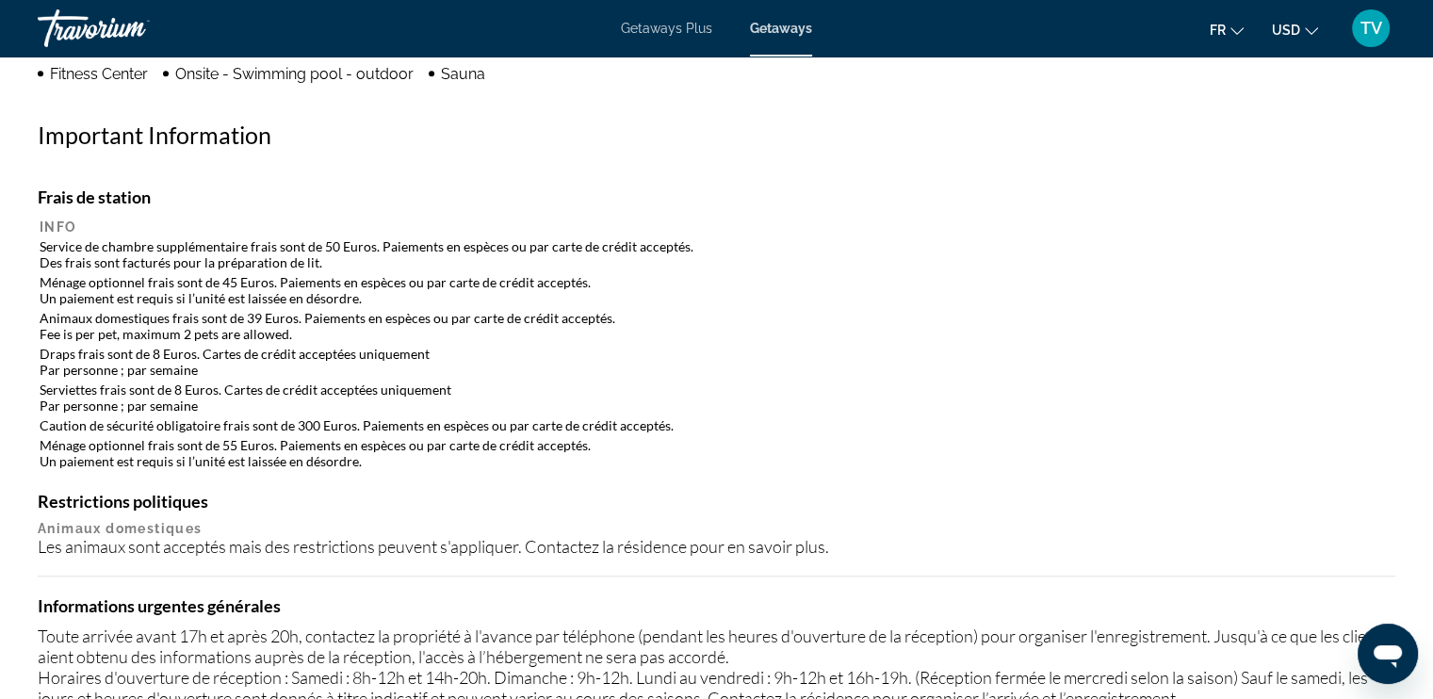
scroll to position [1665, 0]
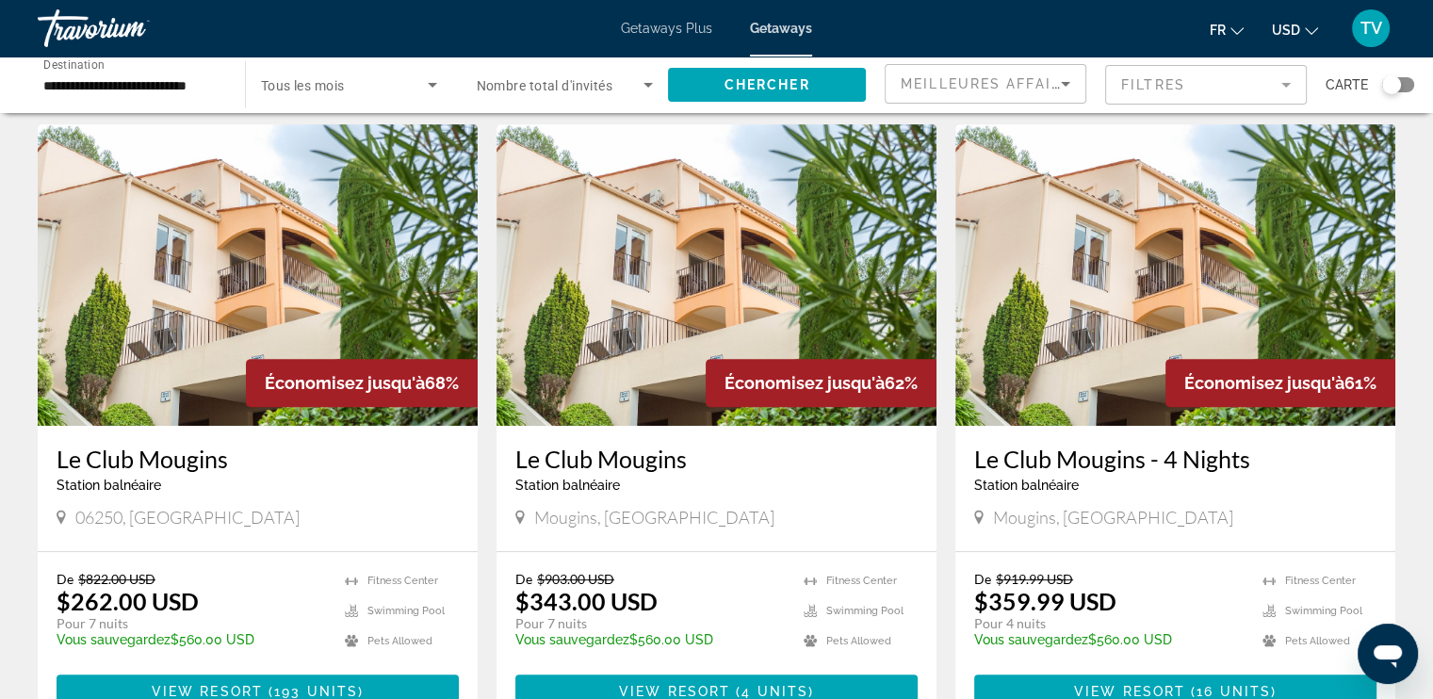
scroll to position [723, 0]
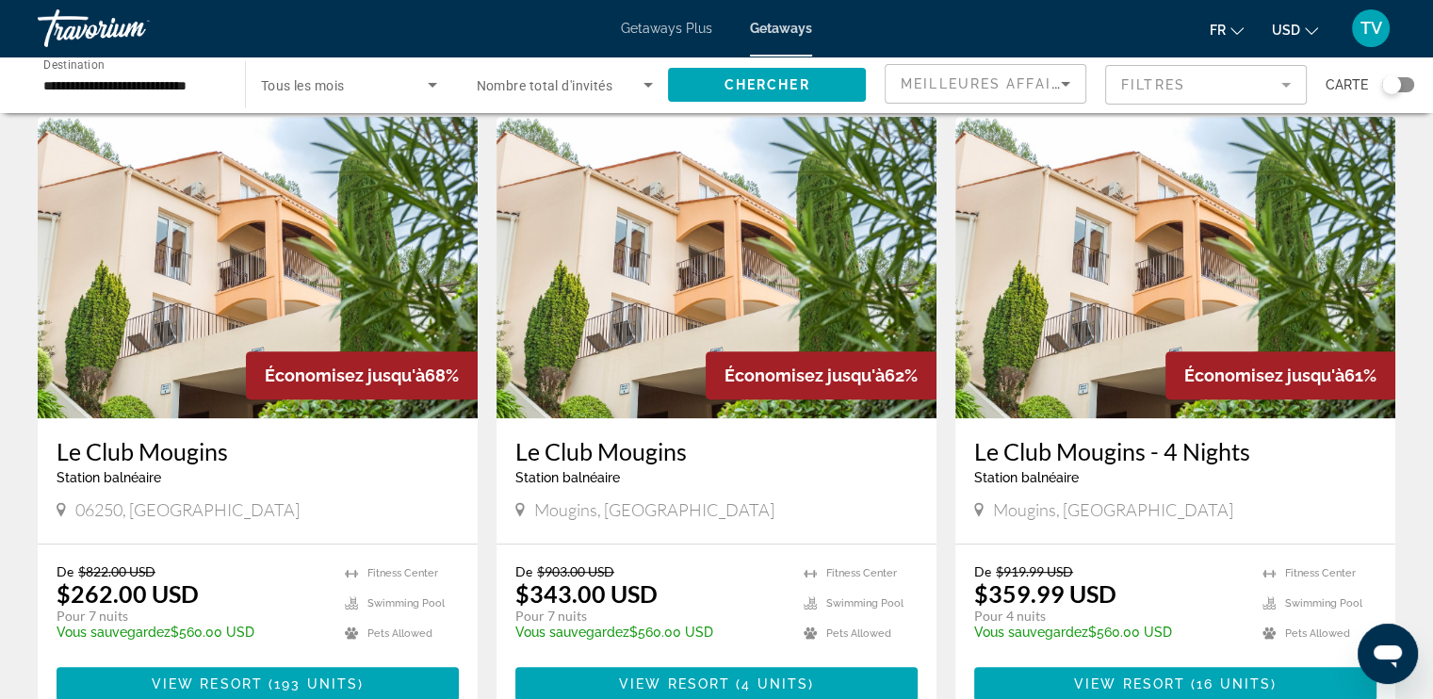
click at [194, 275] on img "Main content" at bounding box center [258, 267] width 440 height 301
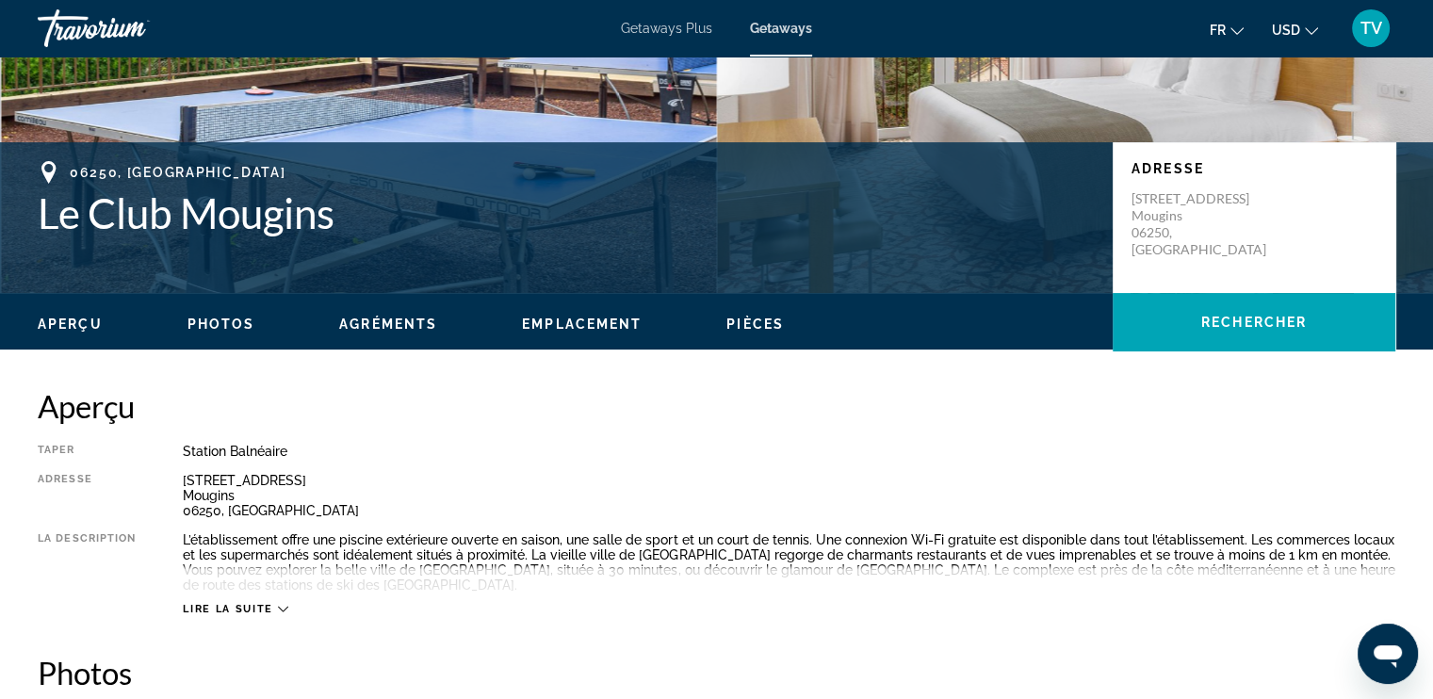
scroll to position [330, 0]
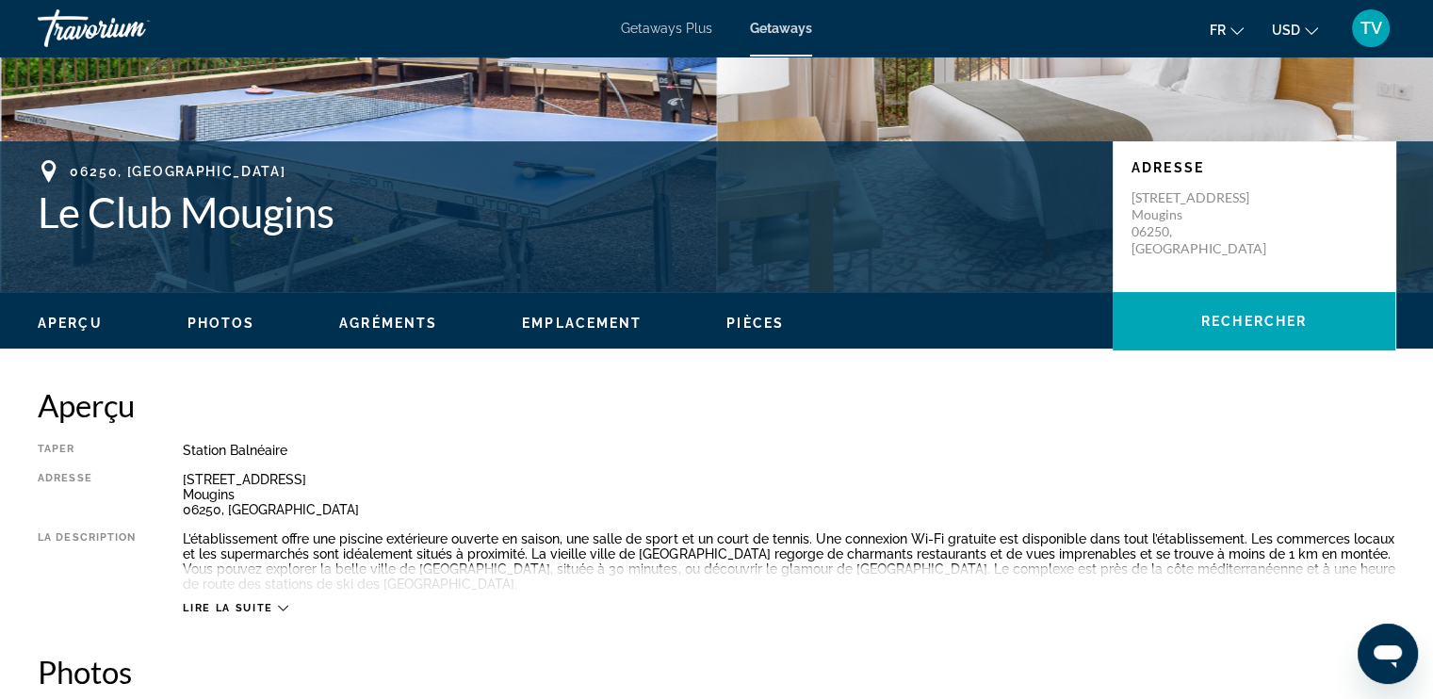
click at [249, 596] on div "Lire la suite" at bounding box center [789, 589] width 1212 height 52
click at [253, 606] on span "Lire la suite" at bounding box center [227, 608] width 89 height 12
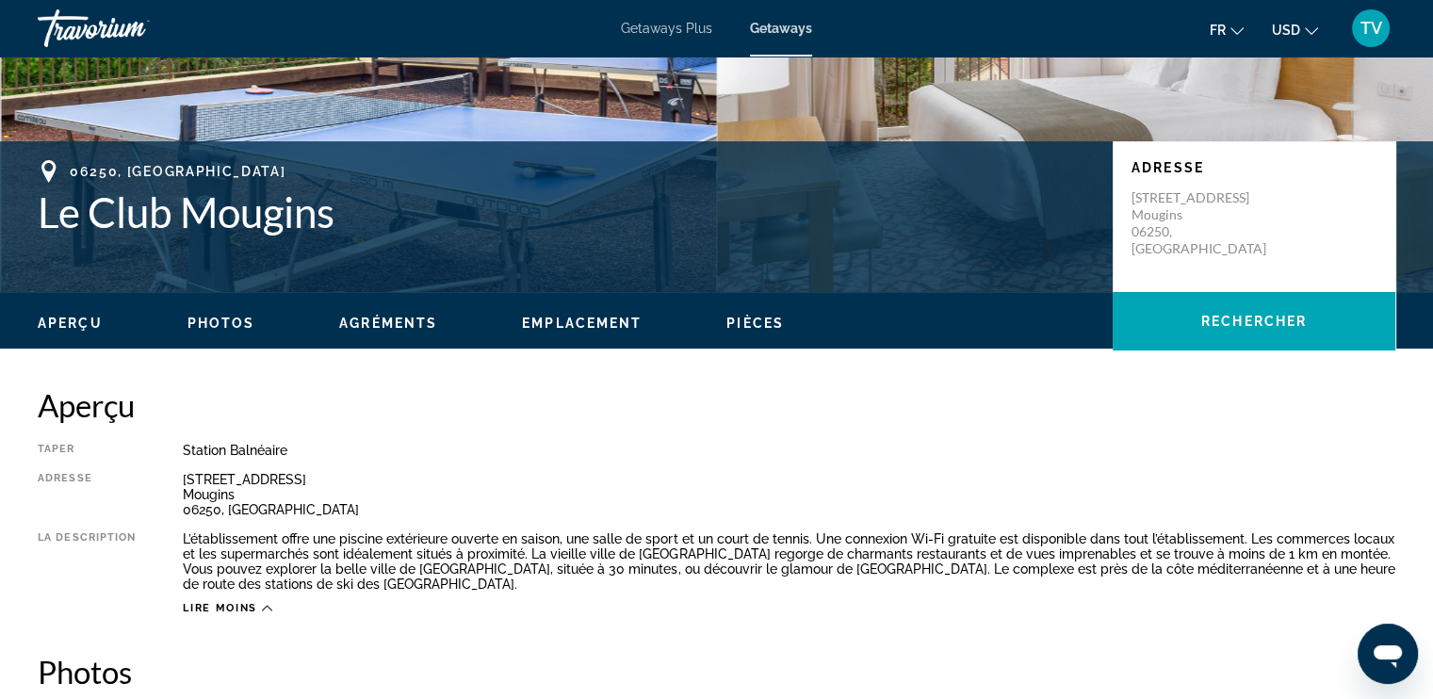
scroll to position [184, 0]
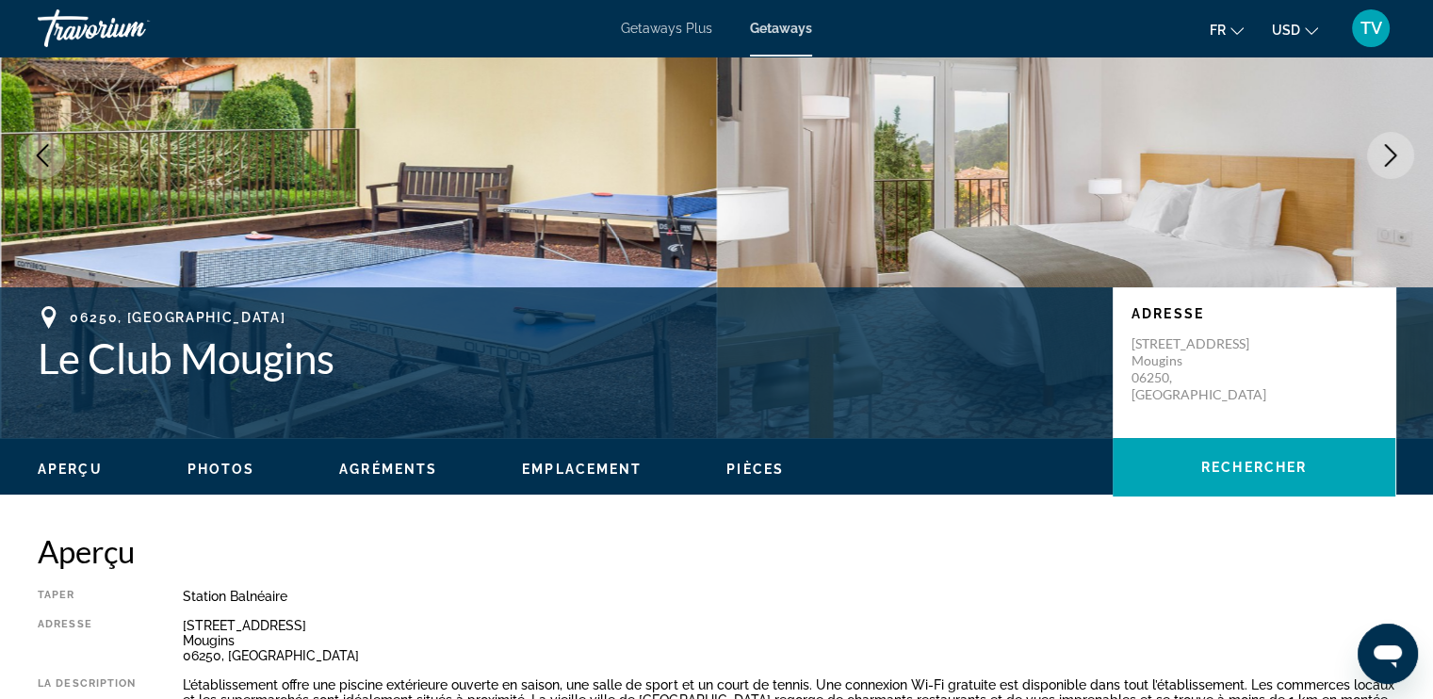
click at [1390, 146] on icon "Next image" at bounding box center [1390, 155] width 23 height 23
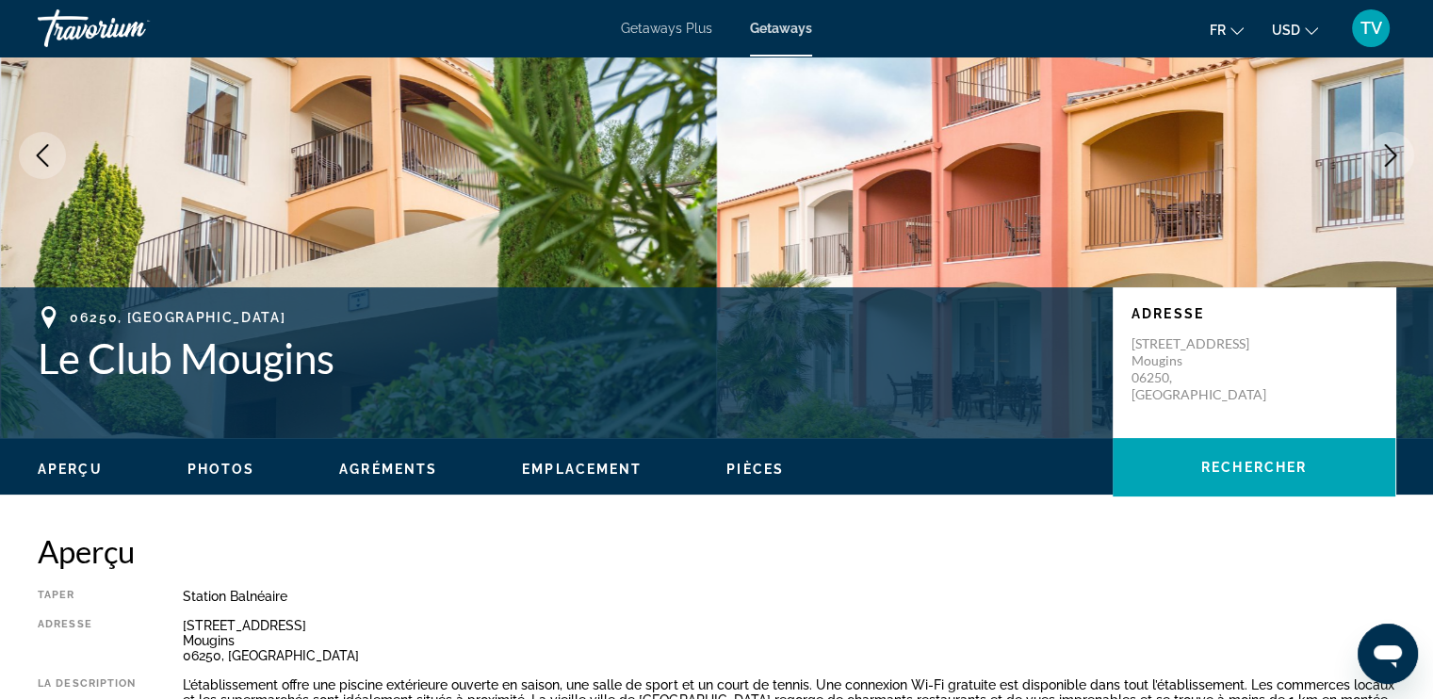
click at [1390, 146] on icon "Next image" at bounding box center [1390, 155] width 23 height 23
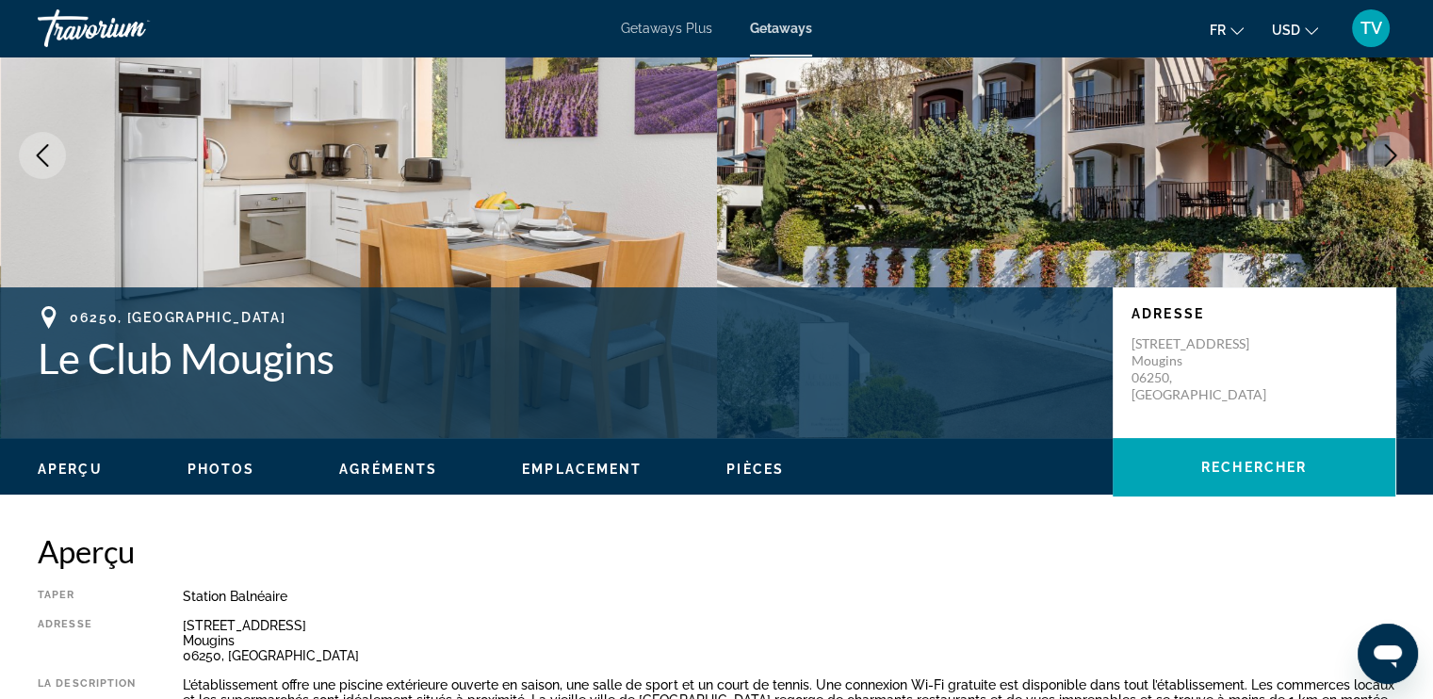
click at [1390, 146] on icon "Next image" at bounding box center [1390, 155] width 23 height 23
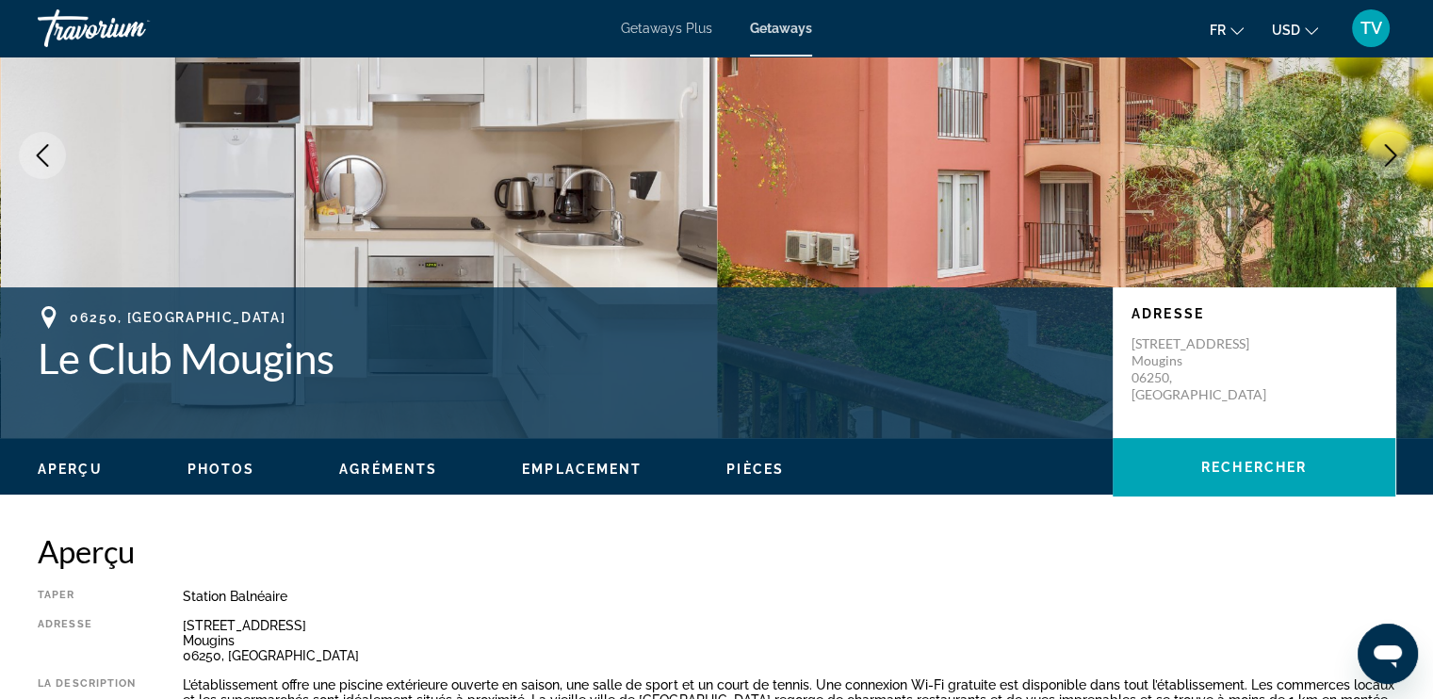
click at [1390, 146] on icon "Next image" at bounding box center [1390, 155] width 23 height 23
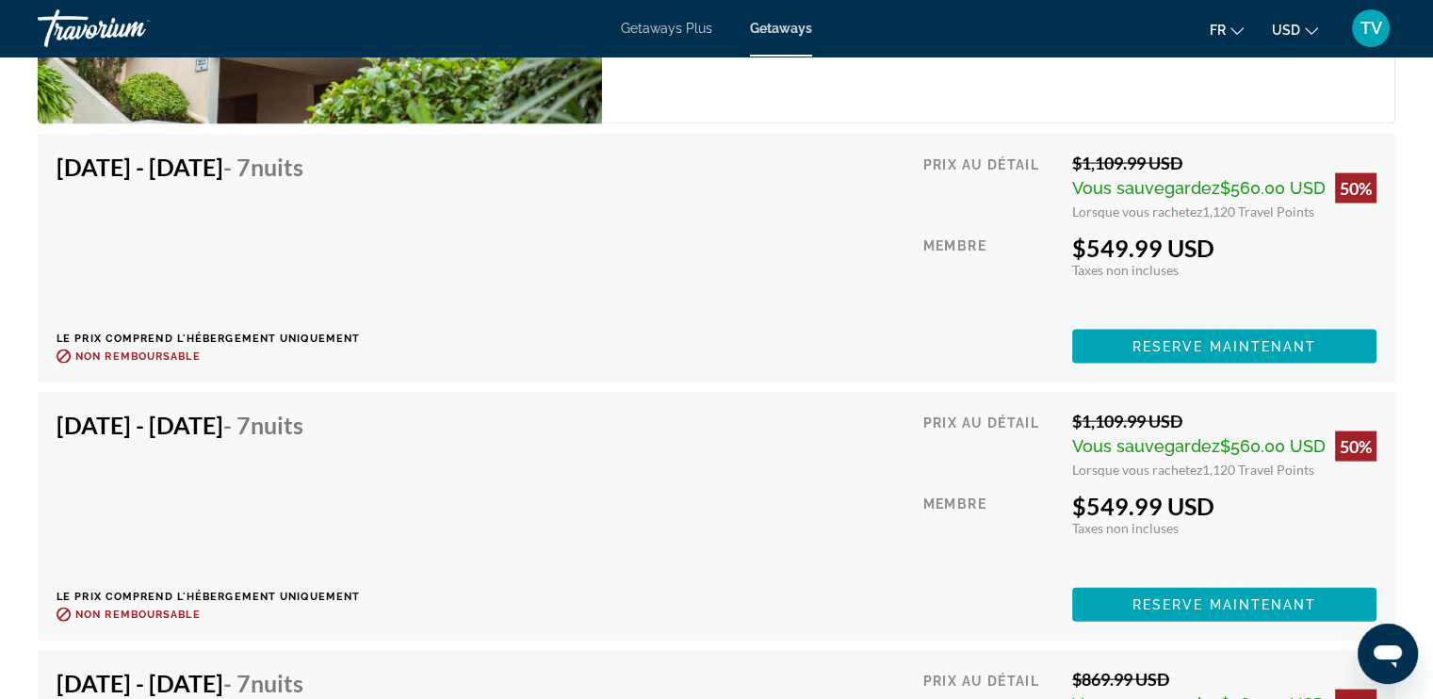
scroll to position [3969, 0]
